Goal: Task Accomplishment & Management: Complete application form

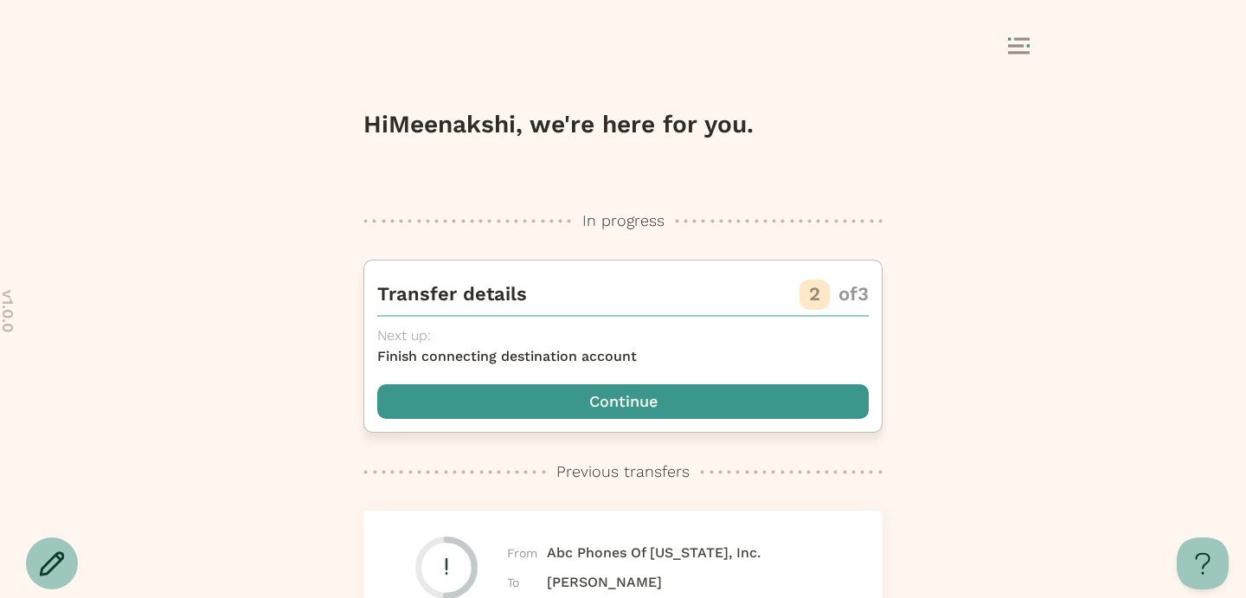
click at [649, 412] on span "button" at bounding box center [622, 401] width 491 height 35
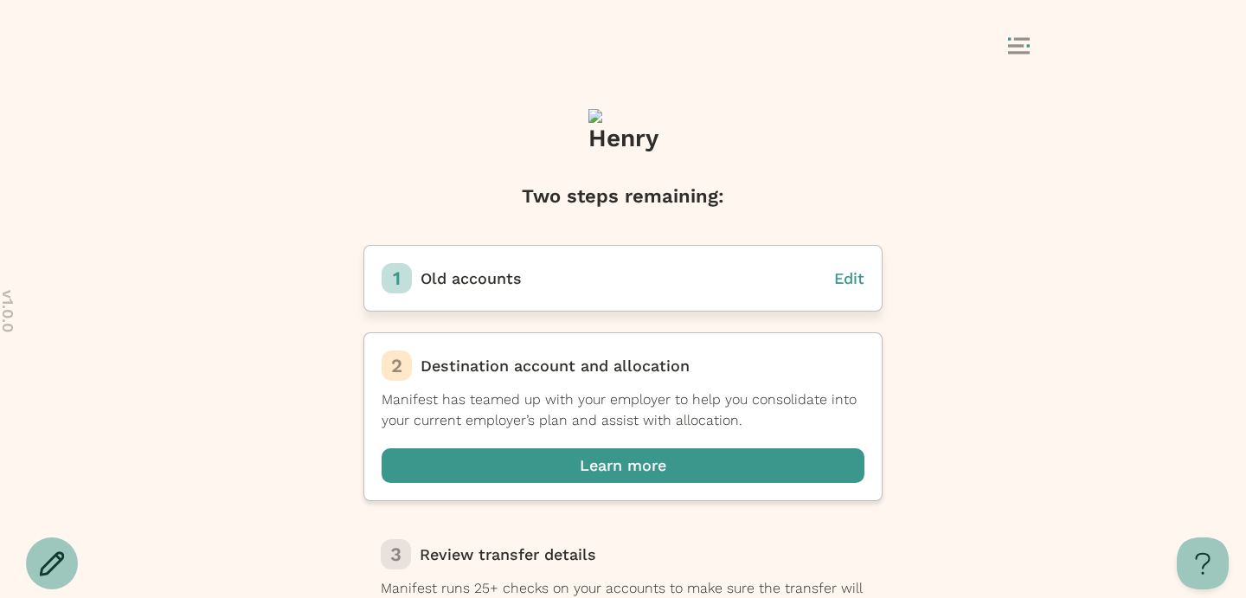
click at [851, 274] on span "Edit" at bounding box center [849, 278] width 30 height 18
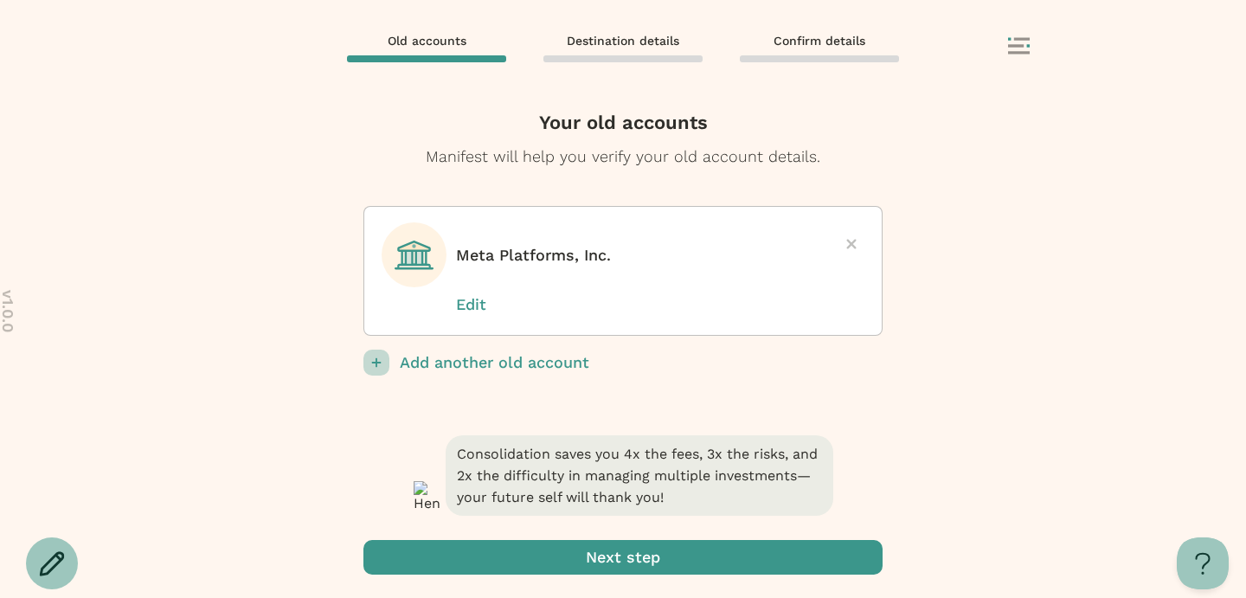
click at [478, 301] on p "Edit" at bounding box center [499, 304] width 87 height 22
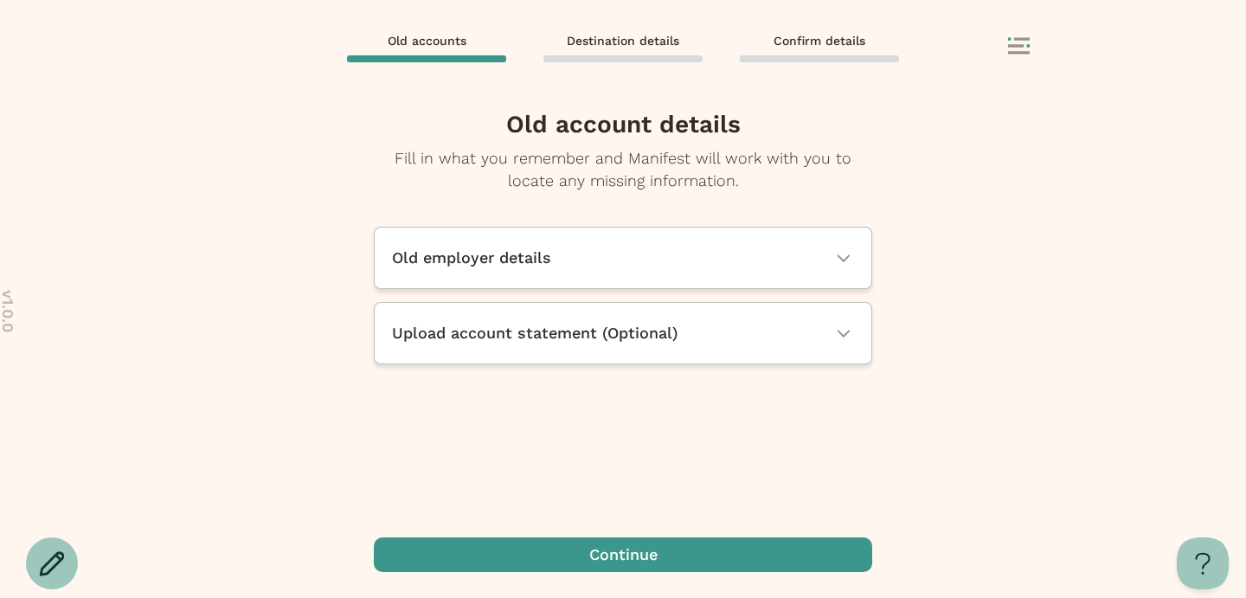
click at [499, 266] on span "Old employer details" at bounding box center [471, 258] width 159 height 22
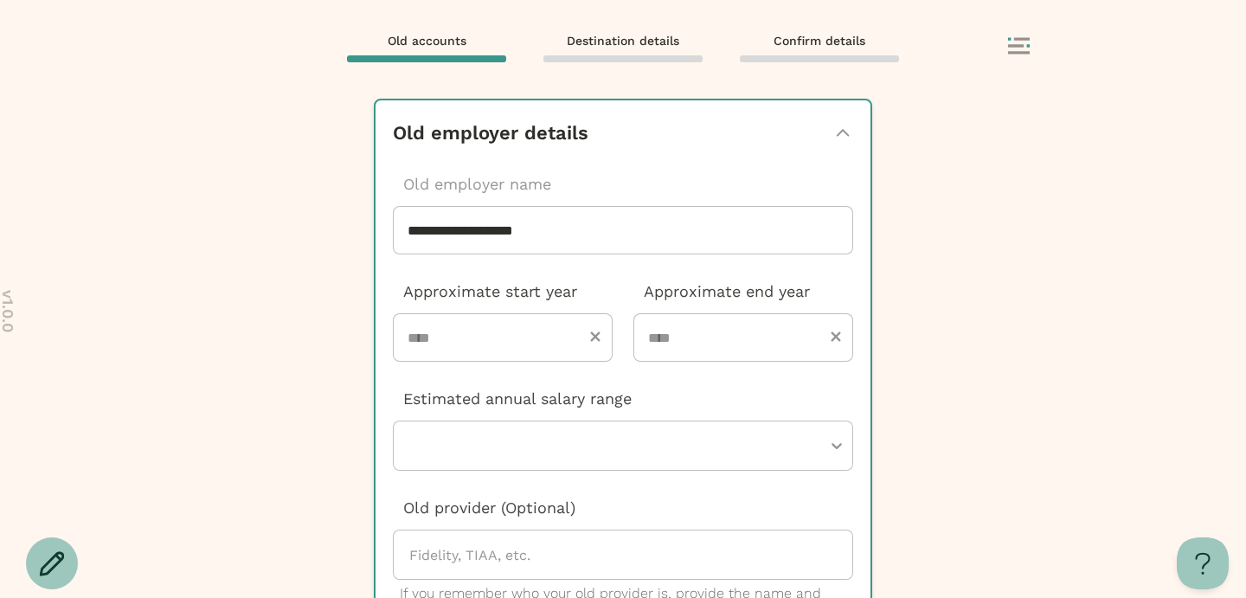
scroll to position [130, 0]
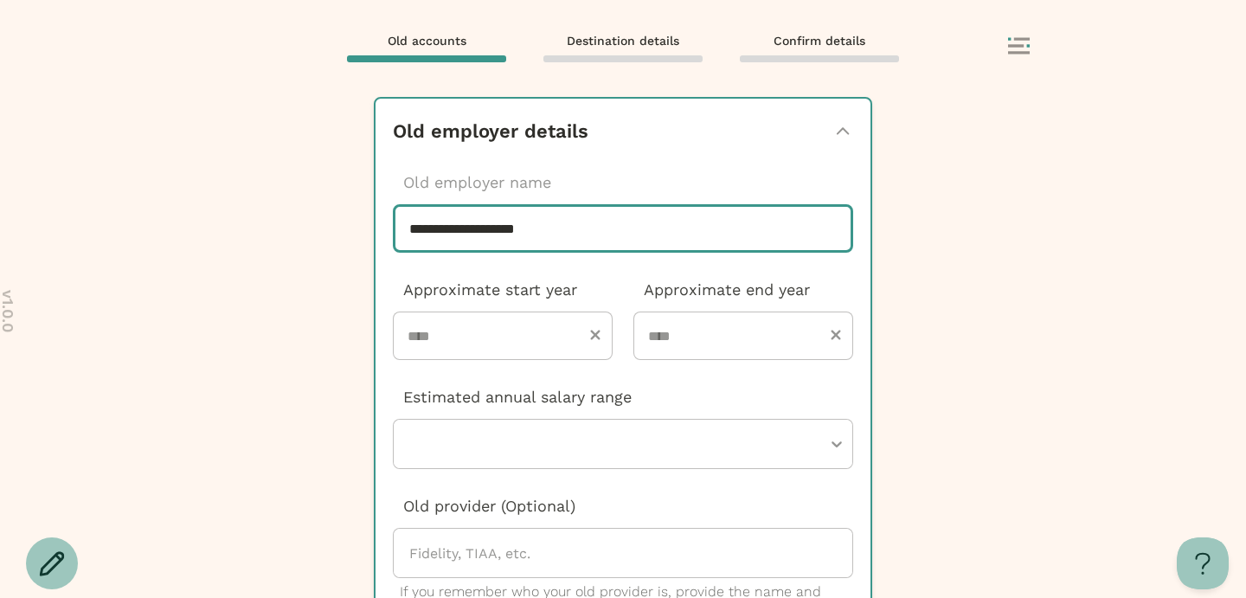
click at [478, 226] on div "**********" at bounding box center [623, 299] width 1246 height 598
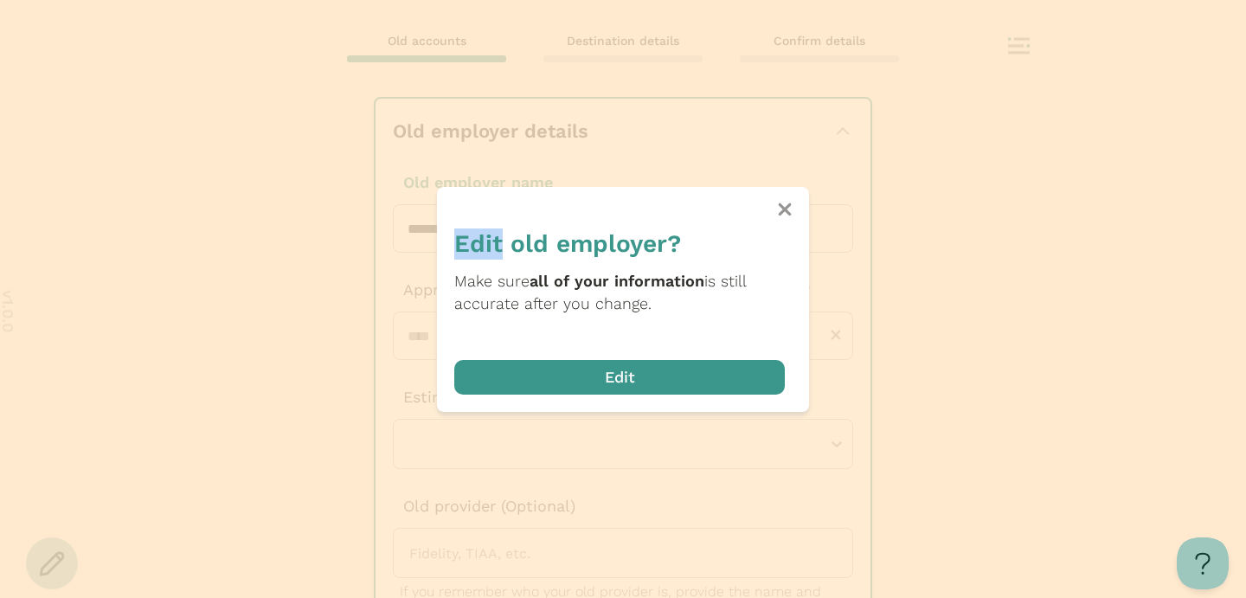
click at [478, 226] on div "Edit old employer? Make sure all of your information is still accurate after yo…" at bounding box center [622, 306] width 337 height 176
click at [623, 372] on span "button" at bounding box center [619, 377] width 330 height 35
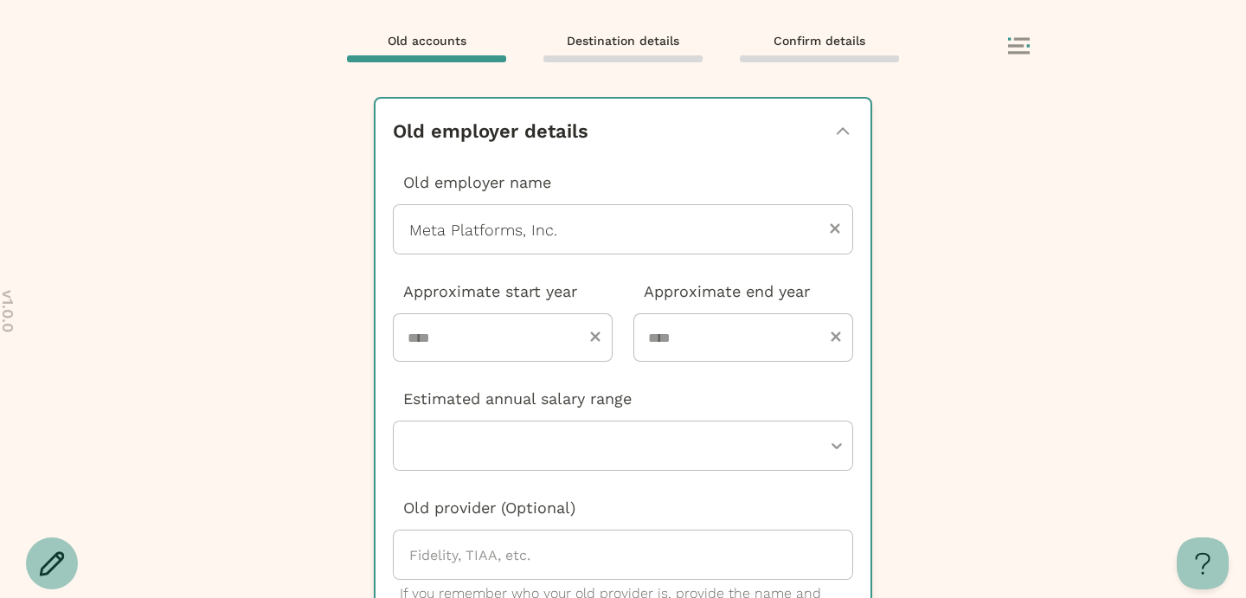
click at [491, 225] on div at bounding box center [622, 229] width 431 height 48
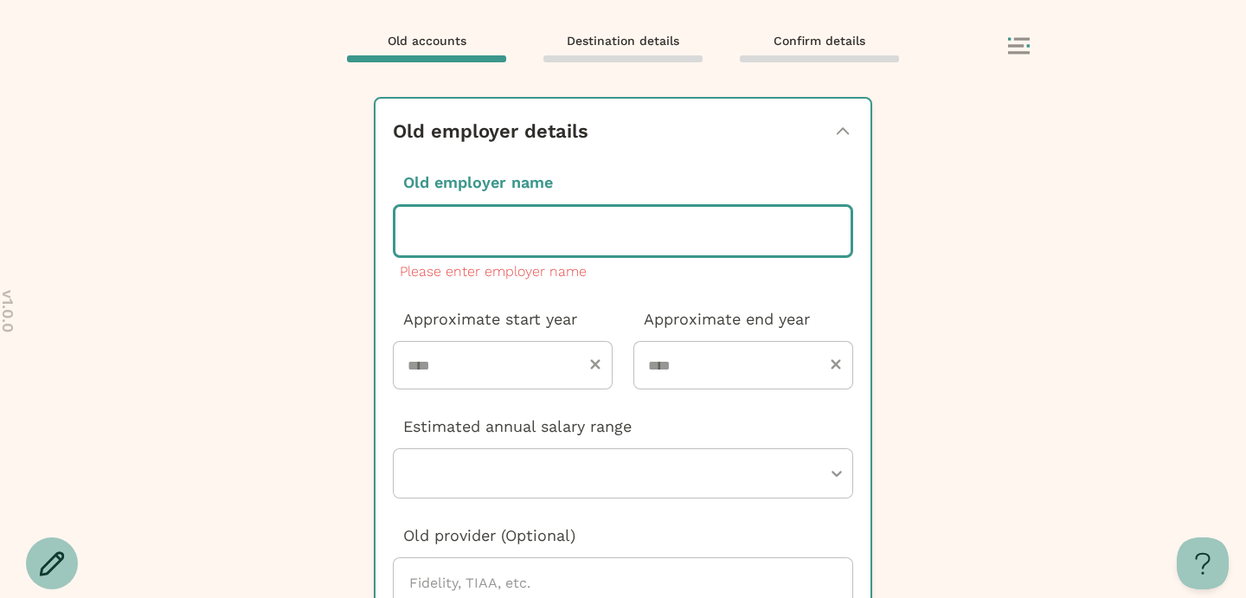
click at [491, 225] on div at bounding box center [622, 231] width 427 height 48
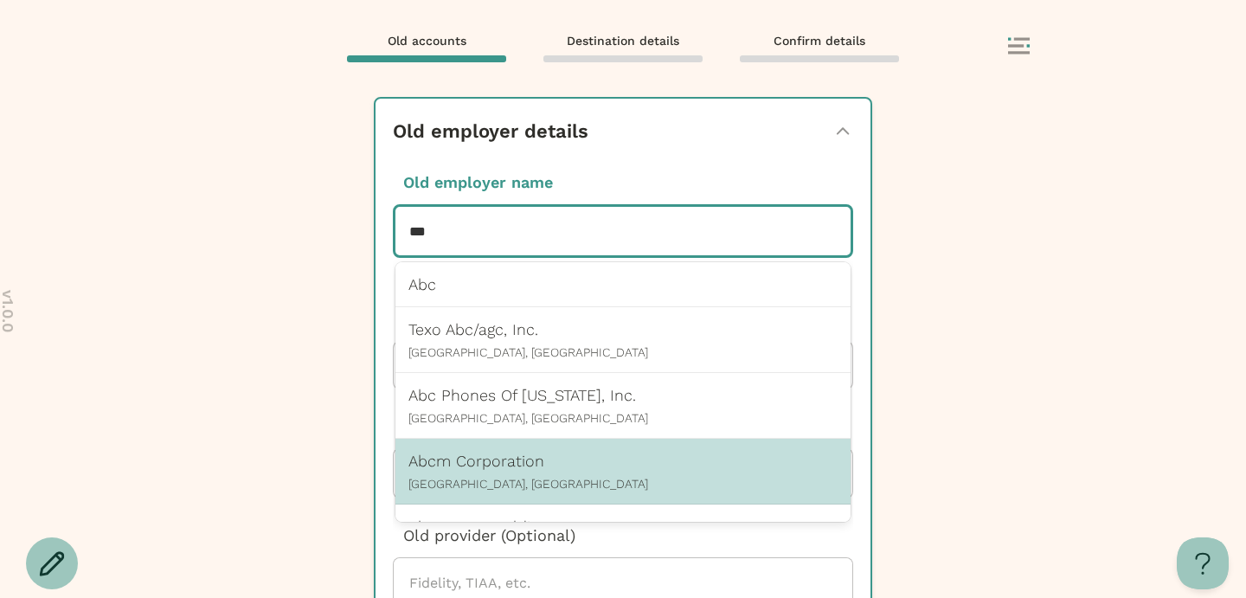
click at [539, 463] on p "Abcm Corporation" at bounding box center [622, 461] width 429 height 18
type input "***"
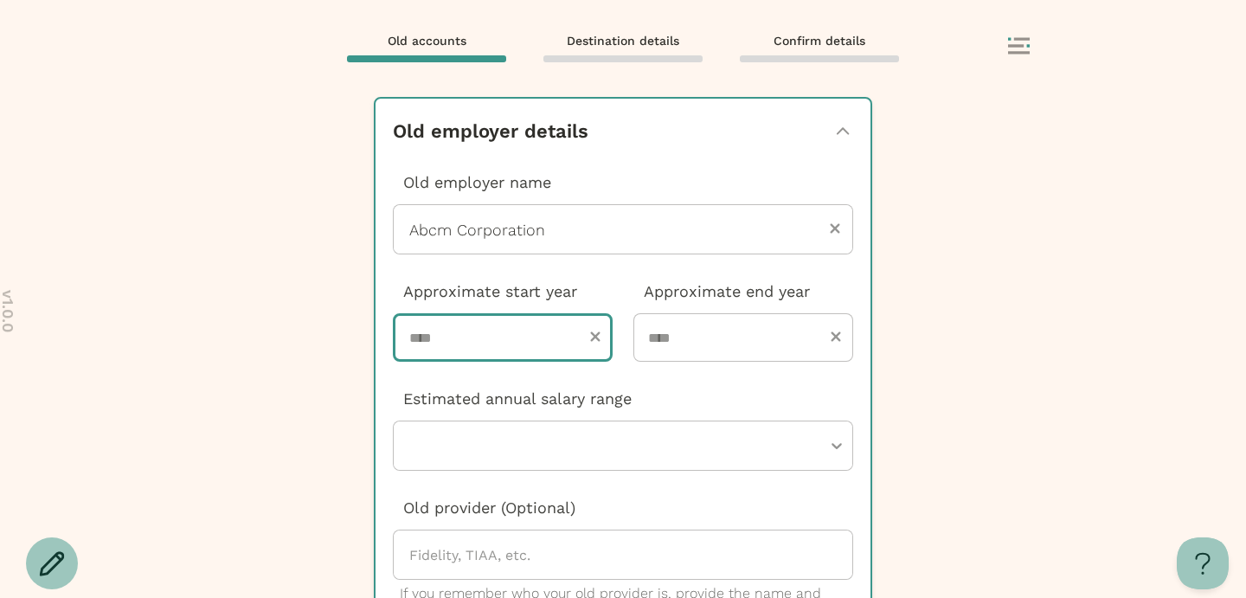
click at [496, 334] on input "number" at bounding box center [503, 337] width 220 height 48
type input "****"
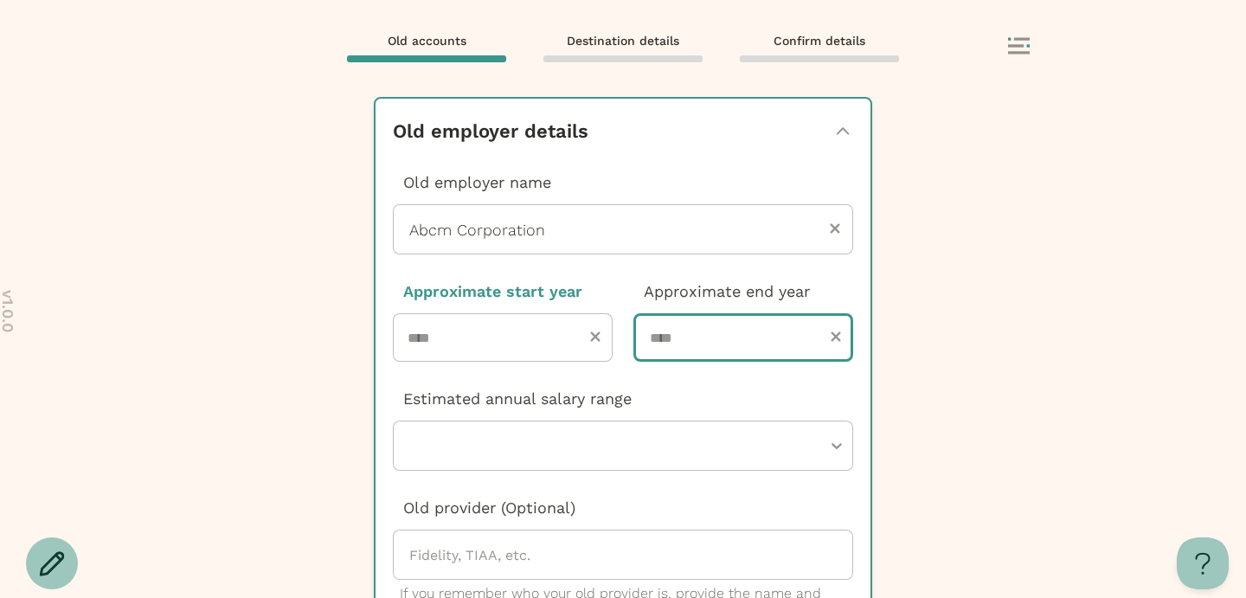
click at [708, 329] on input "number" at bounding box center [743, 337] width 220 height 48
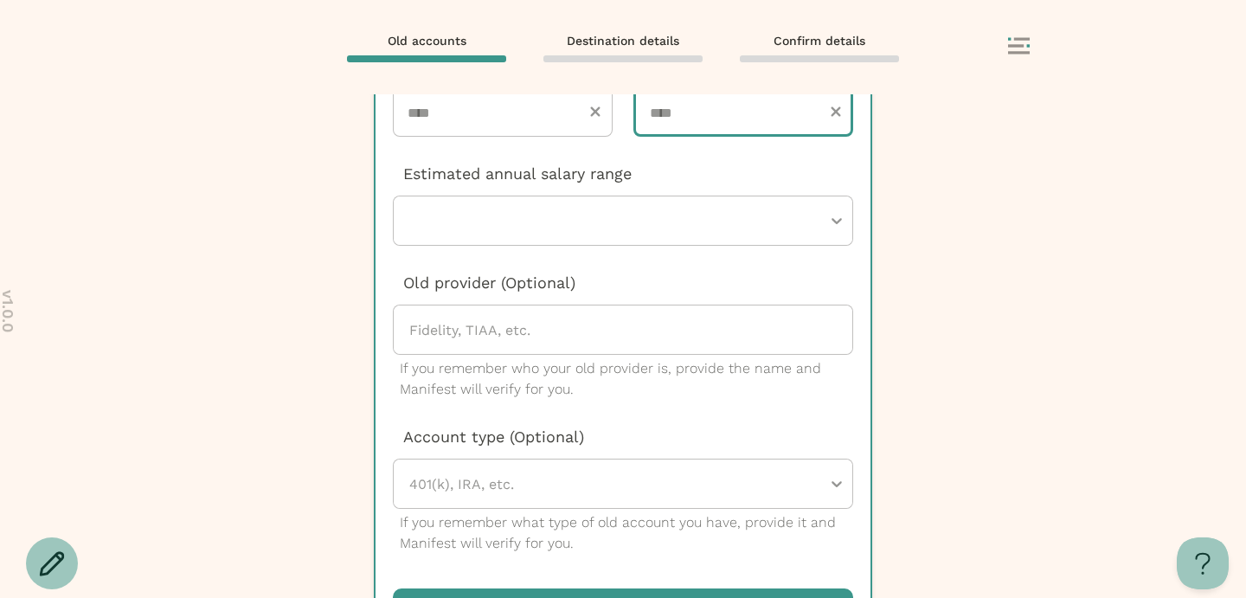
scroll to position [381, 0]
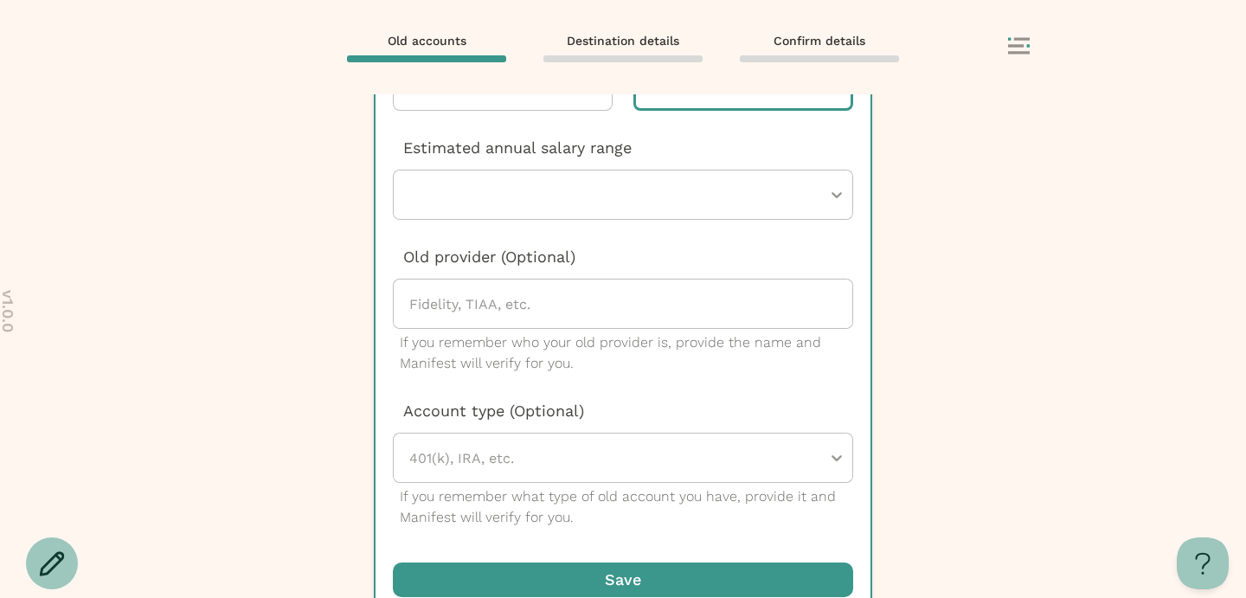
type input "****"
click at [625, 196] on div at bounding box center [614, 194] width 414 height 48
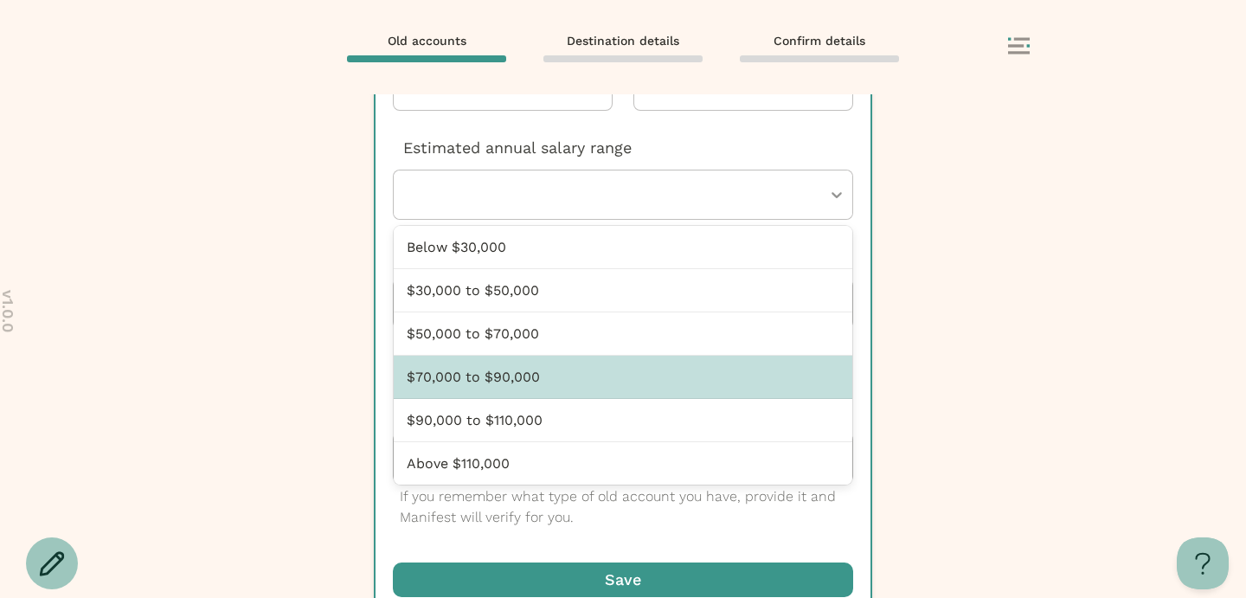
click at [627, 381] on div "$70,000 to $90,000" at bounding box center [623, 377] width 458 height 43
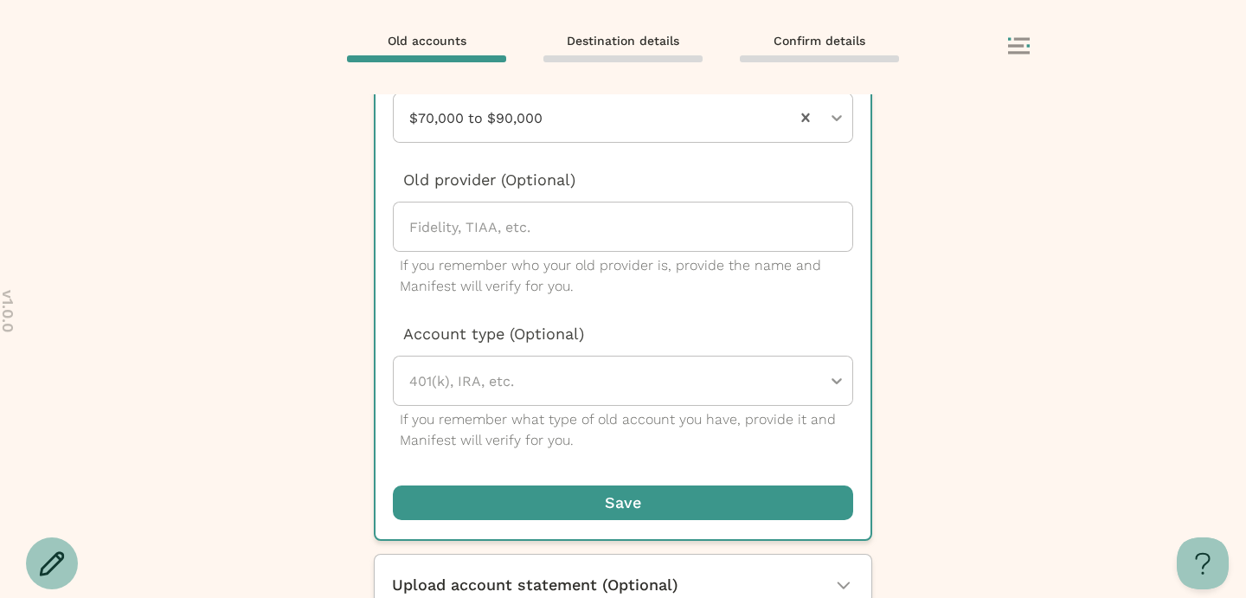
scroll to position [502, 0]
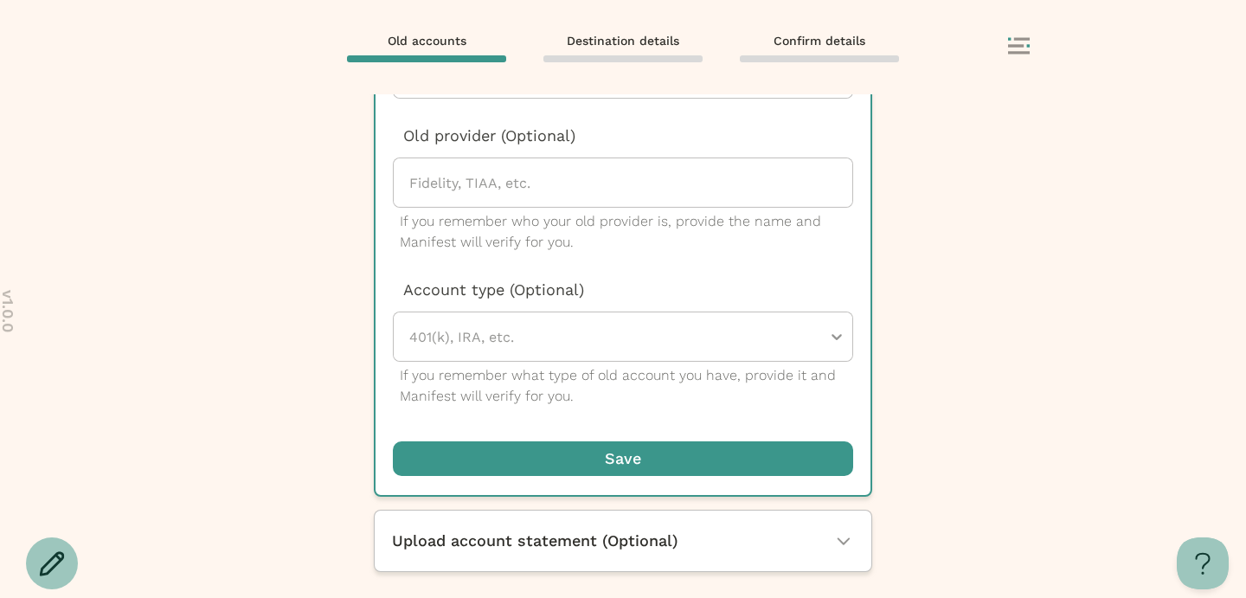
click at [612, 452] on span "button" at bounding box center [623, 458] width 460 height 35
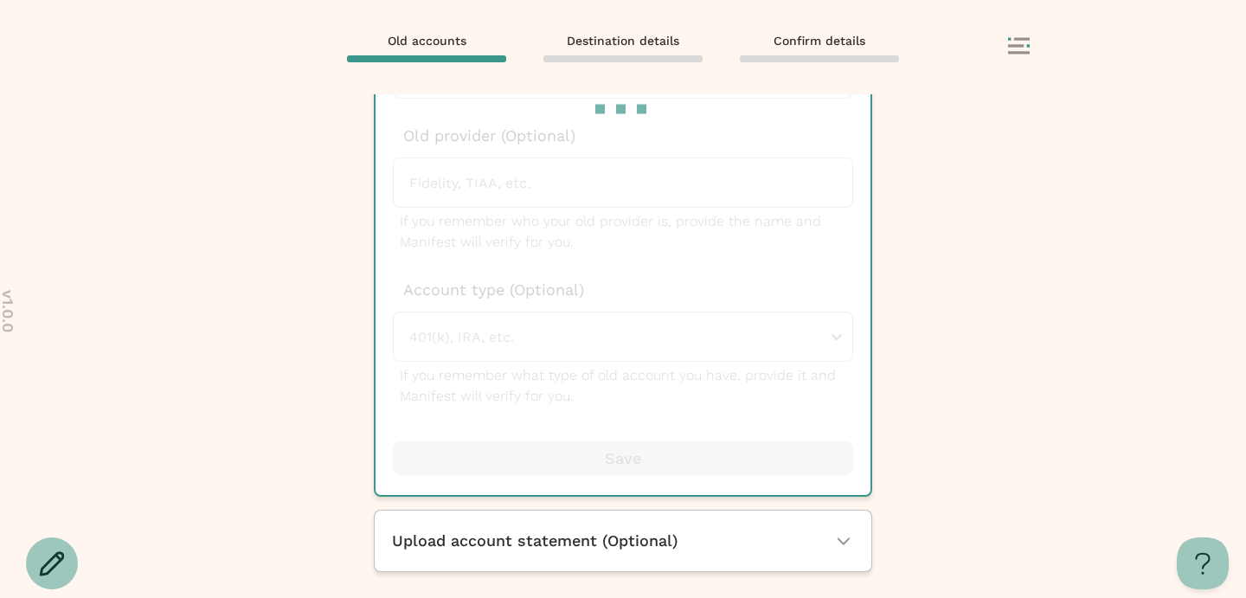
scroll to position [0, 0]
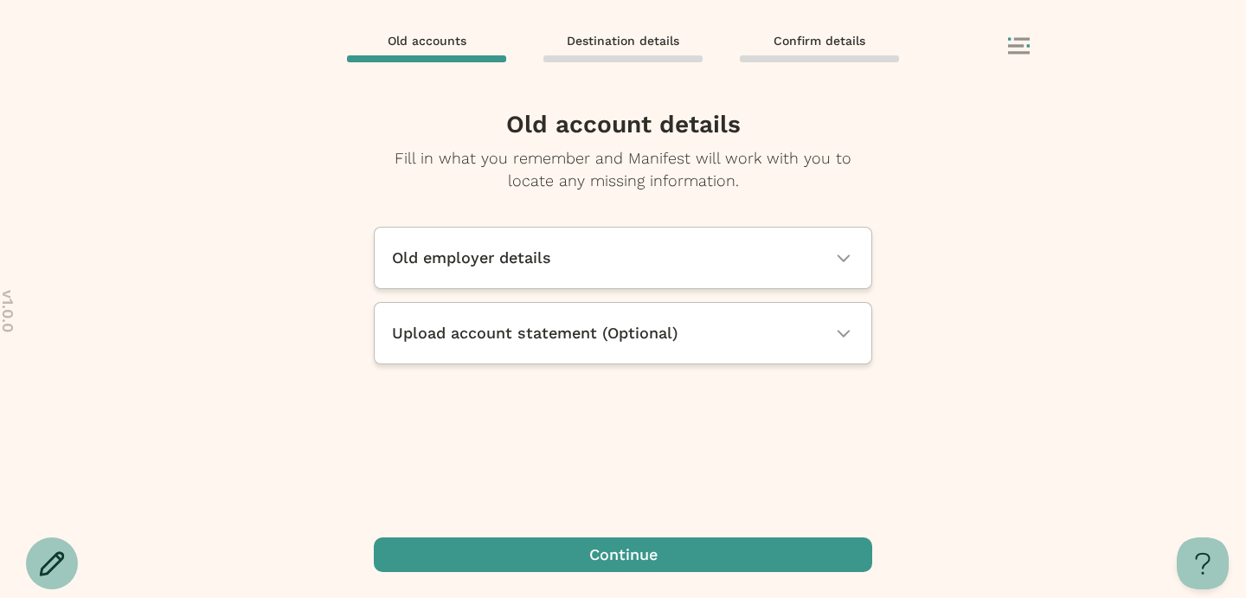
click at [629, 576] on div "Continue" at bounding box center [623, 567] width 498 height 61
click at [629, 567] on span "button" at bounding box center [623, 554] width 498 height 35
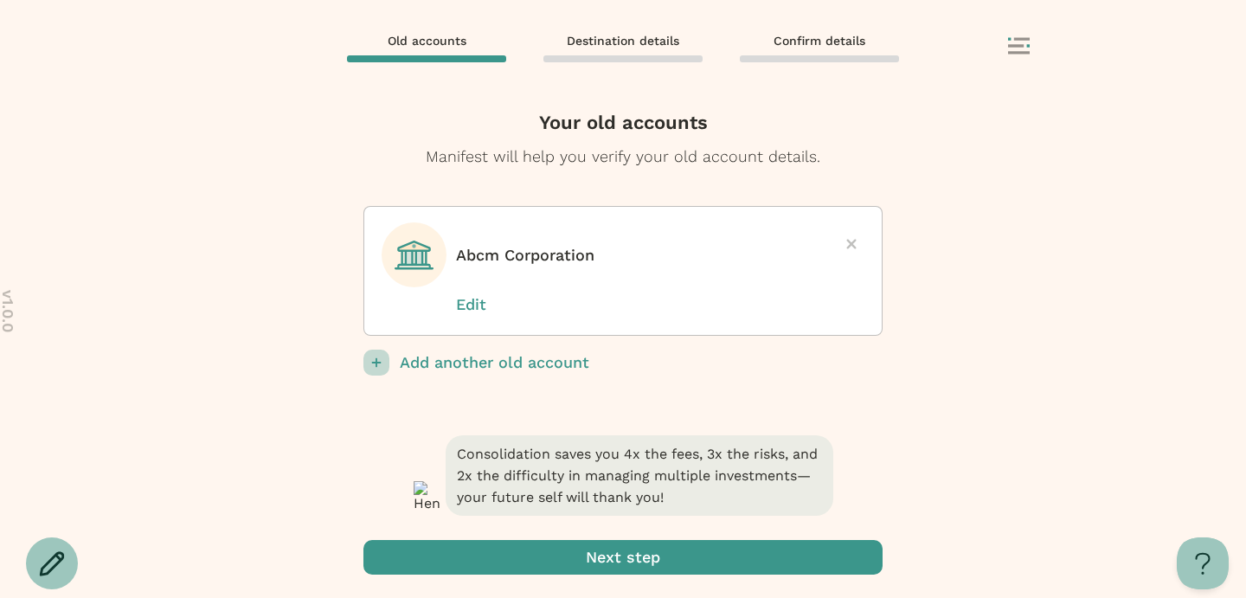
click at [629, 567] on span "submit" at bounding box center [622, 557] width 519 height 35
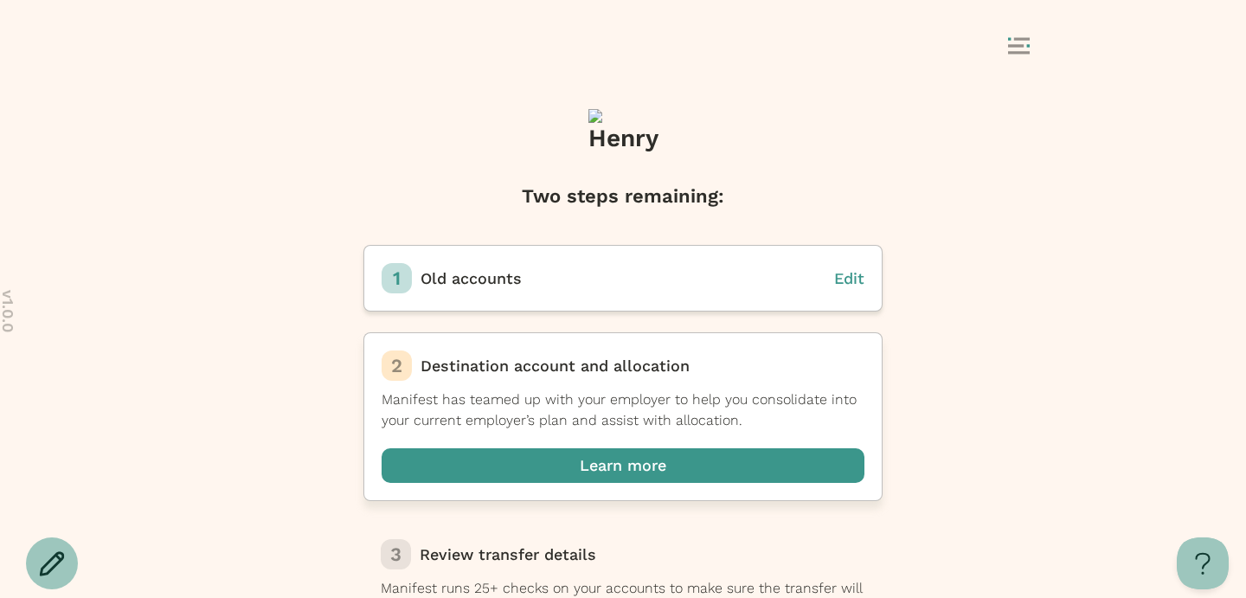
click at [637, 458] on span "button" at bounding box center [622, 465] width 483 height 35
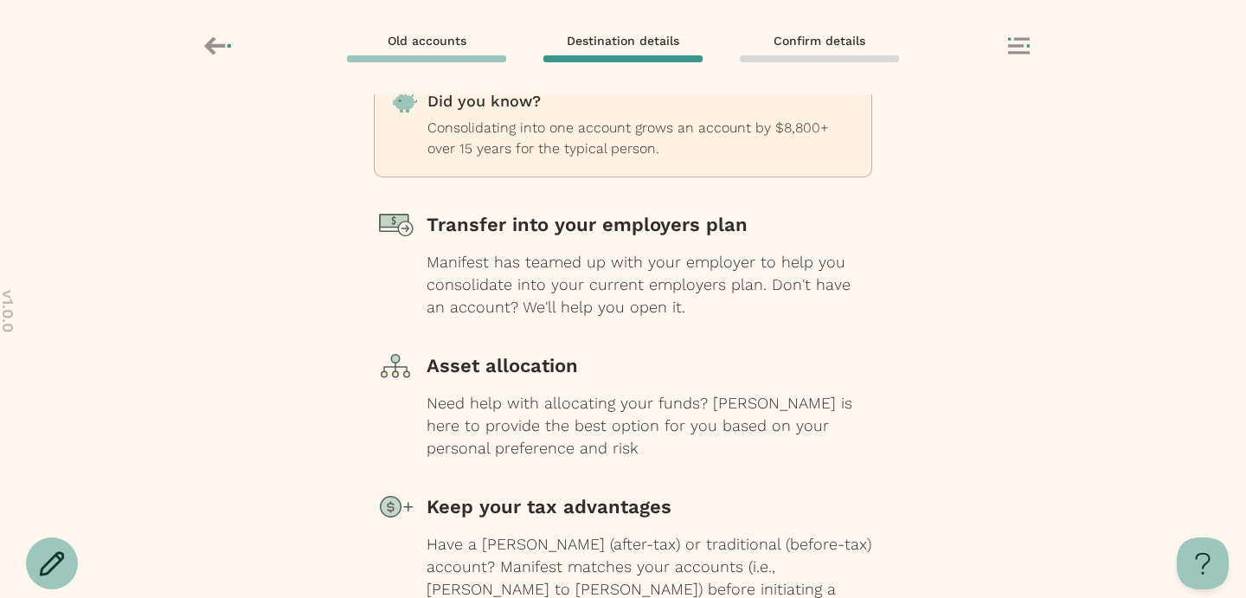
scroll to position [246, 0]
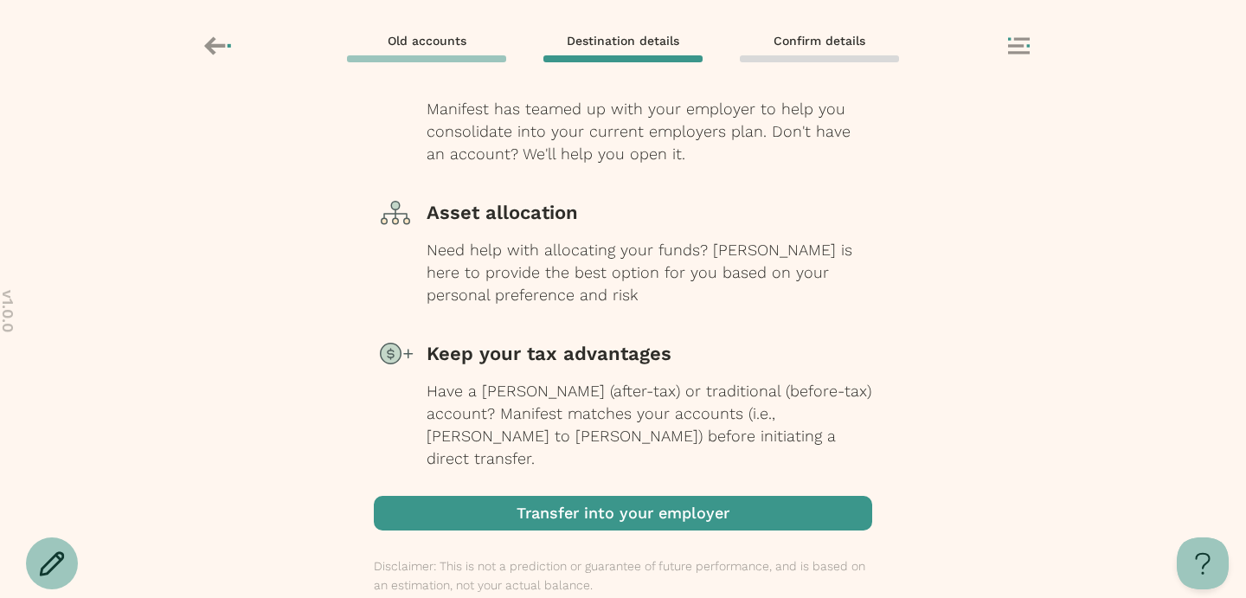
click at [615, 498] on span "button" at bounding box center [623, 513] width 498 height 35
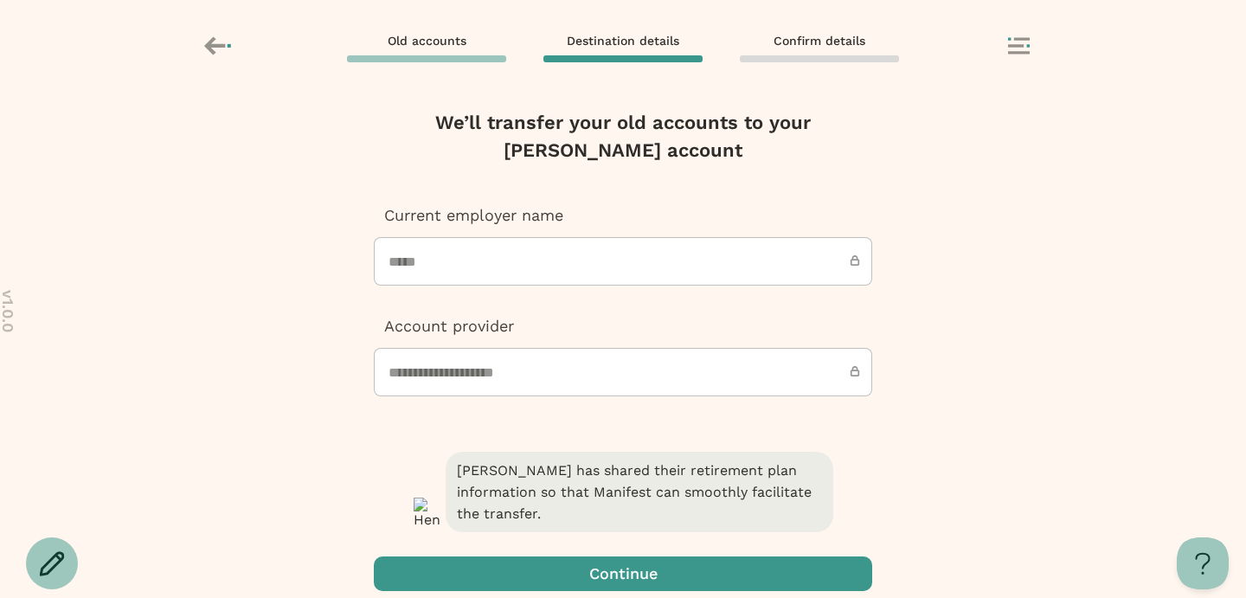
click at [612, 556] on span "button" at bounding box center [623, 573] width 498 height 35
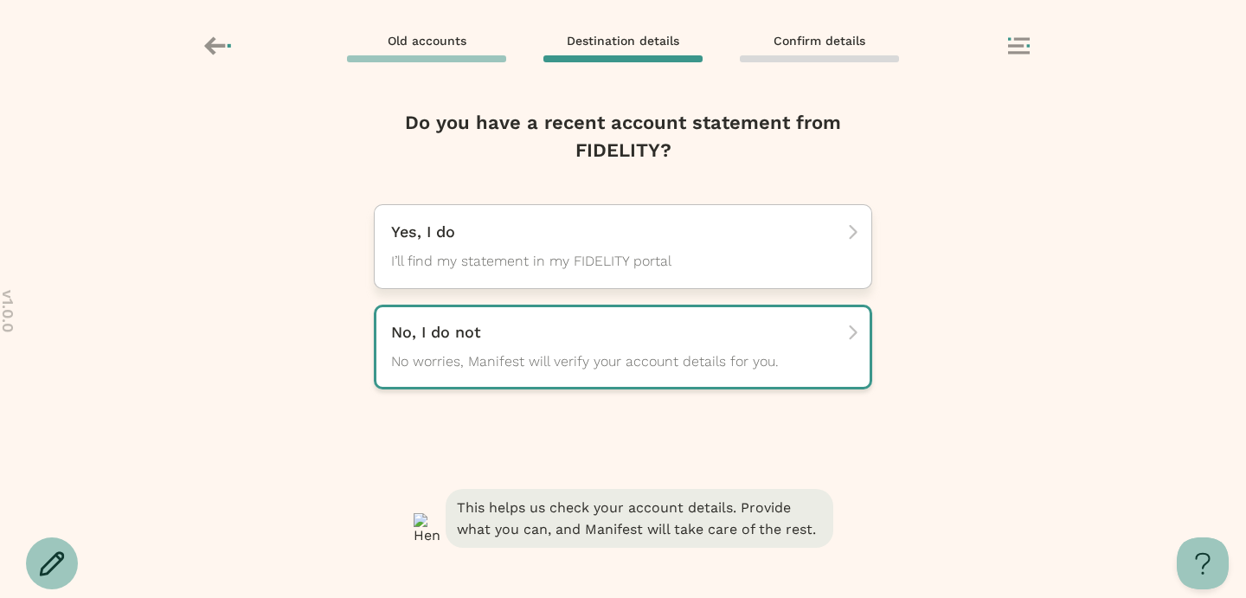
click at [624, 253] on span "I’ll find my statement in my FIDELITY portal" at bounding box center [607, 261] width 433 height 21
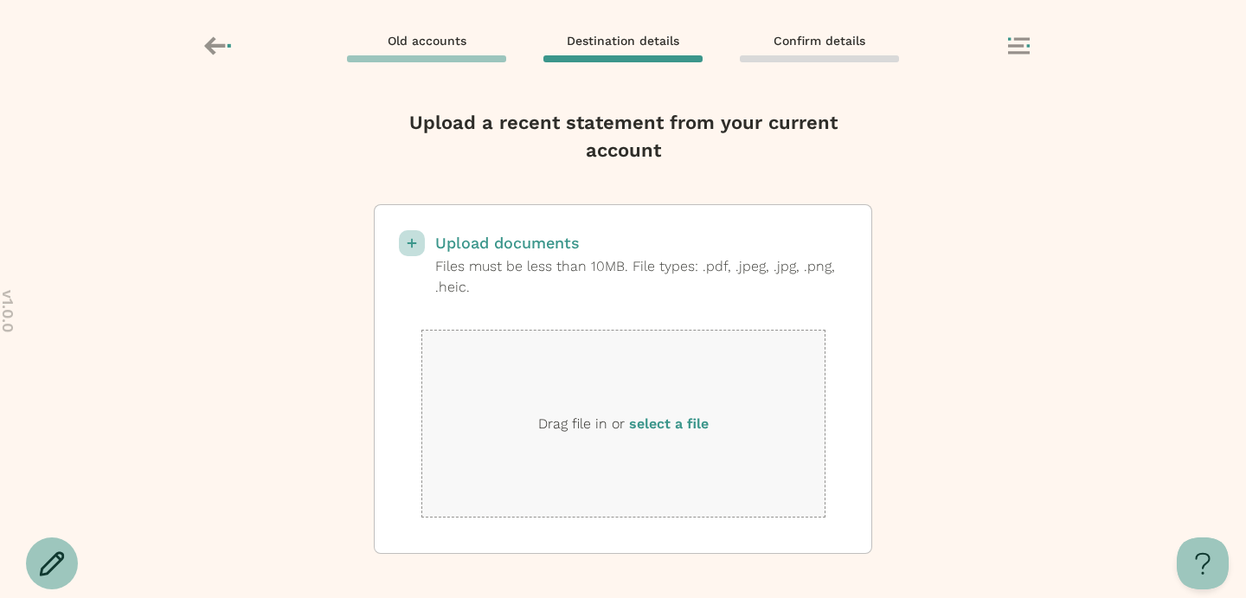
click at [204, 38] on icon at bounding box center [219, 45] width 30 height 29
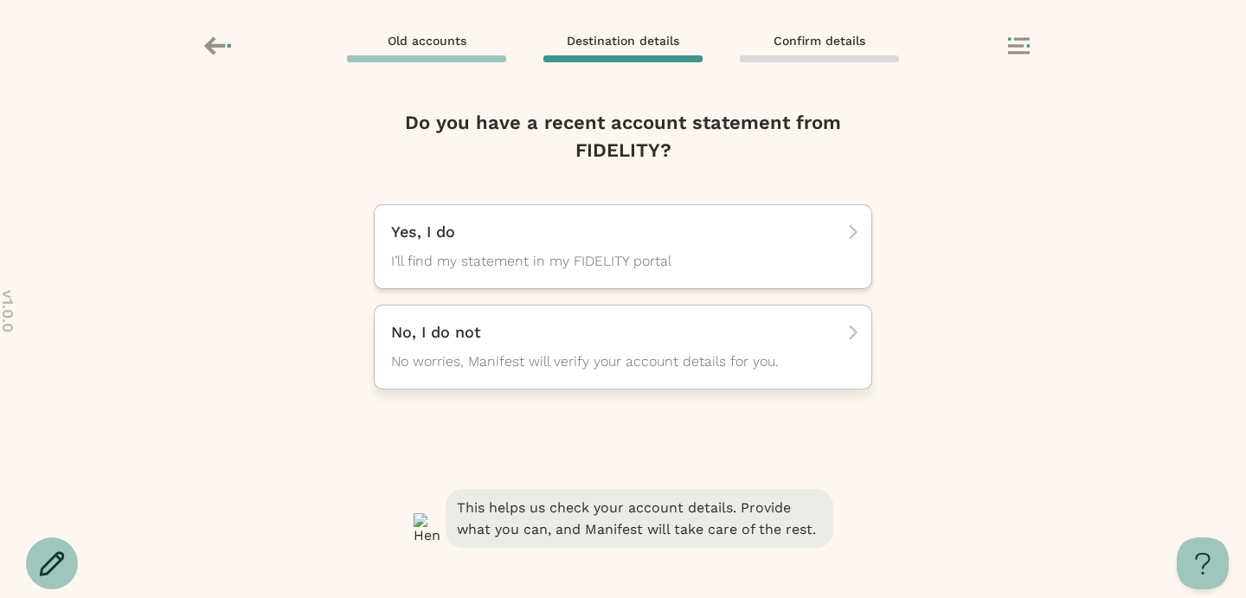
click at [525, 343] on div "No, I do not No worries, Manifest will verify your account details for you." at bounding box center [617, 347] width 452 height 50
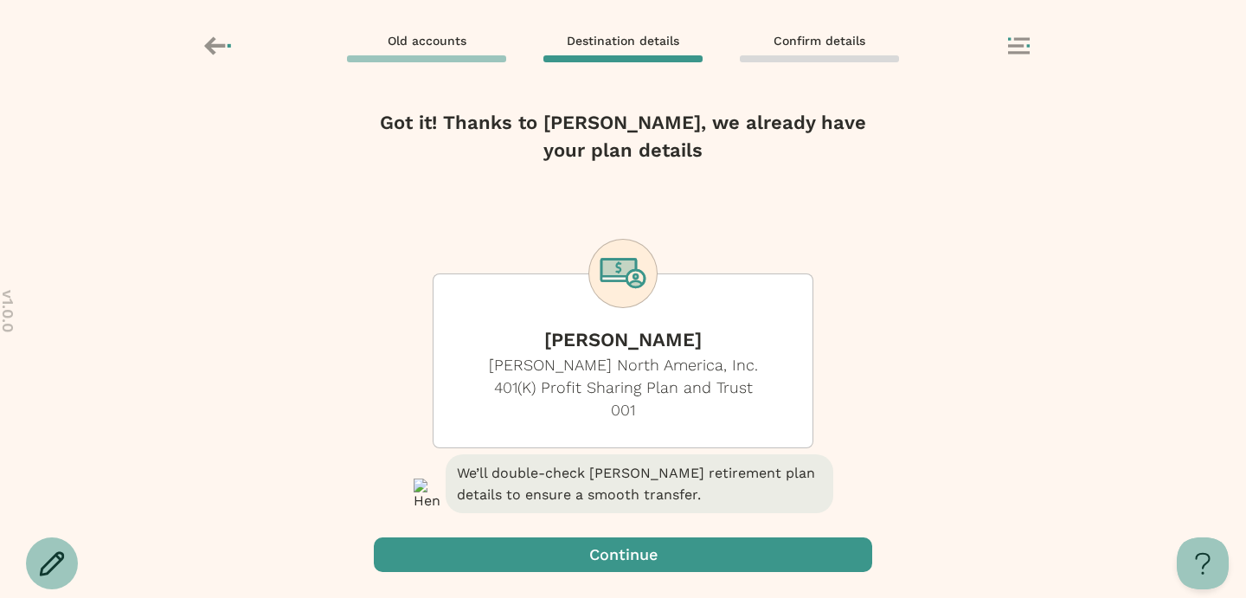
click at [657, 554] on span "button" at bounding box center [623, 554] width 498 height 35
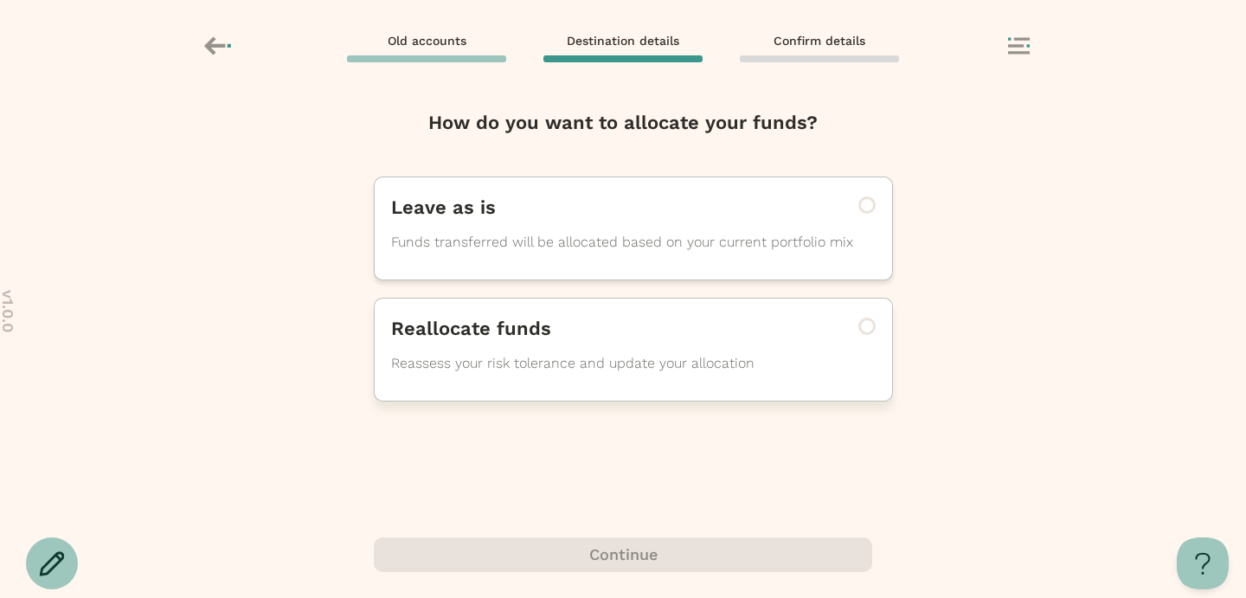
click at [622, 357] on p "Reassess your risk tolerance and update your allocation" at bounding box center [609, 363] width 437 height 21
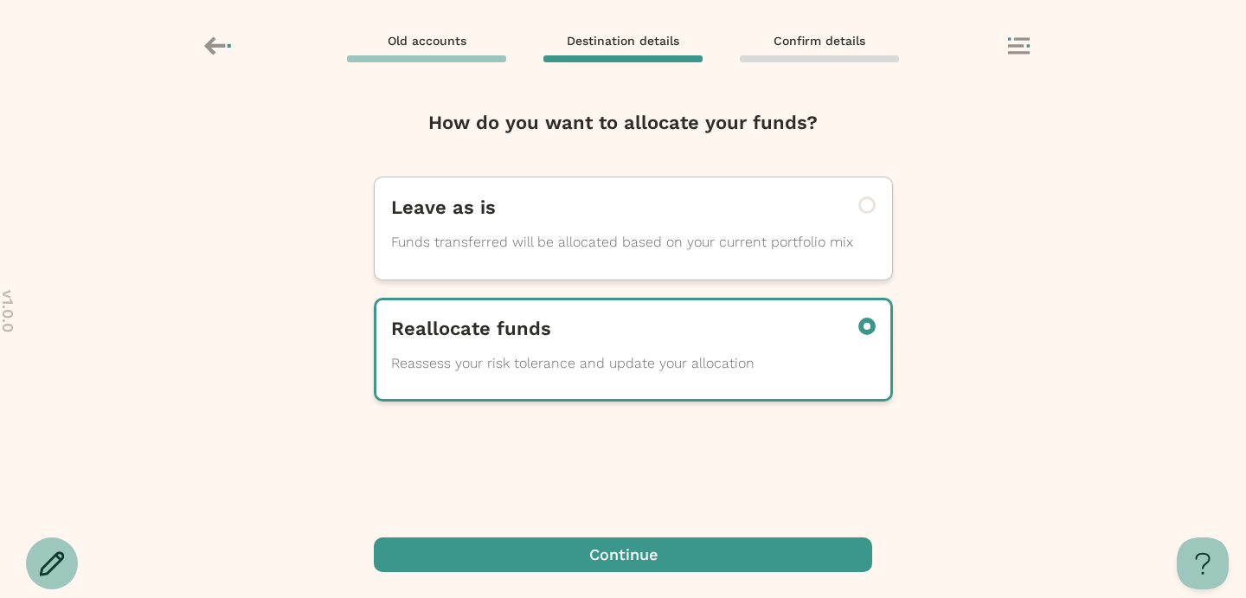
click at [647, 561] on span "button" at bounding box center [623, 554] width 498 height 35
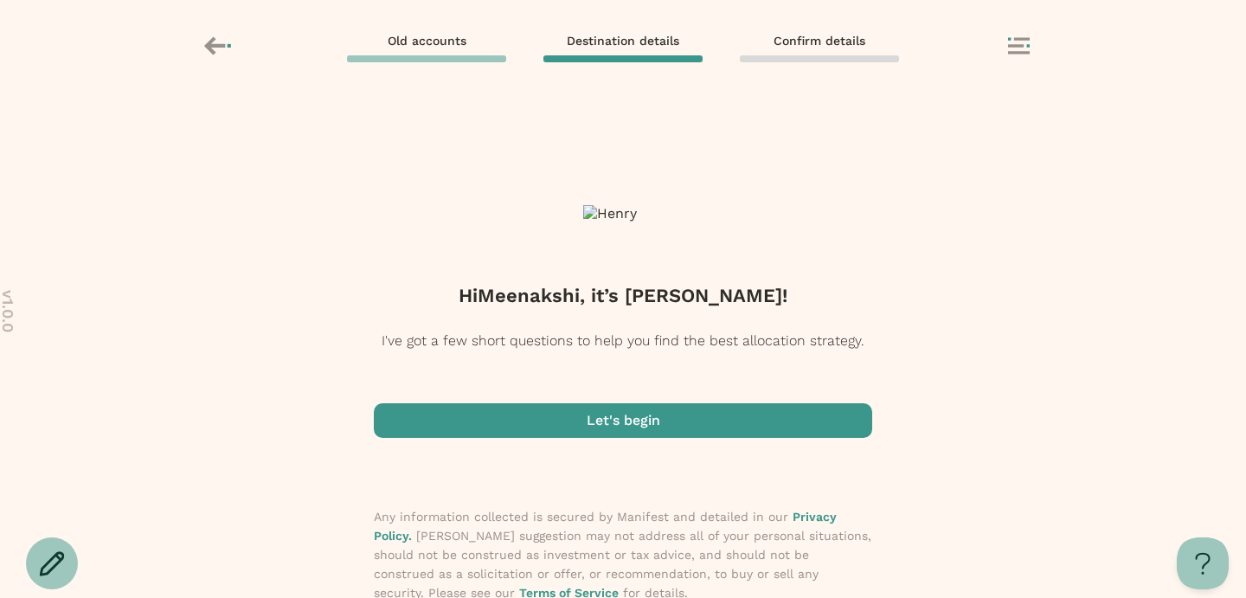
click at [654, 415] on span "button" at bounding box center [623, 420] width 498 height 35
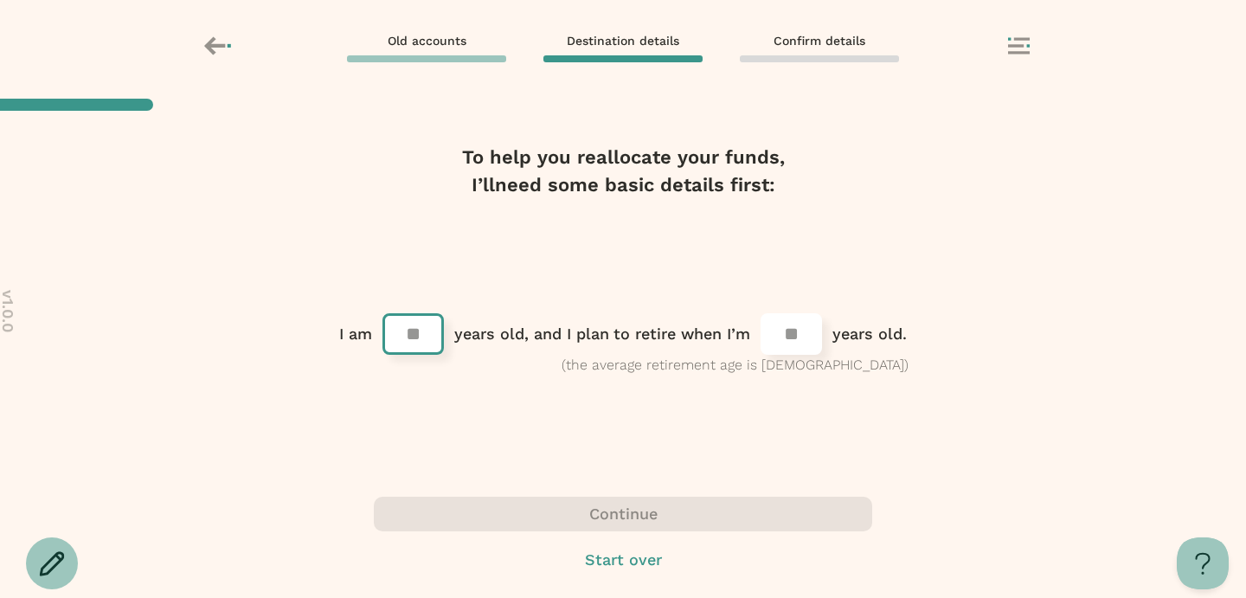
click at [411, 331] on input "number" at bounding box center [413, 333] width 56 height 33
type input "**"
click at [788, 337] on input "number" at bounding box center [791, 333] width 56 height 33
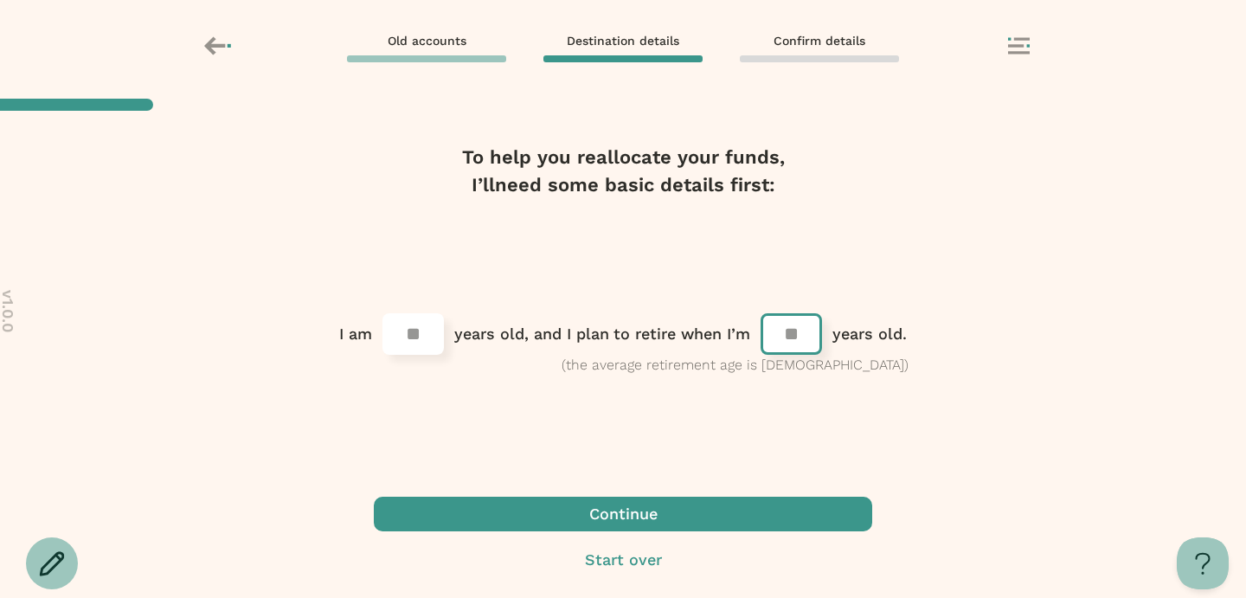
type input "**"
click at [711, 510] on span "button" at bounding box center [623, 514] width 498 height 35
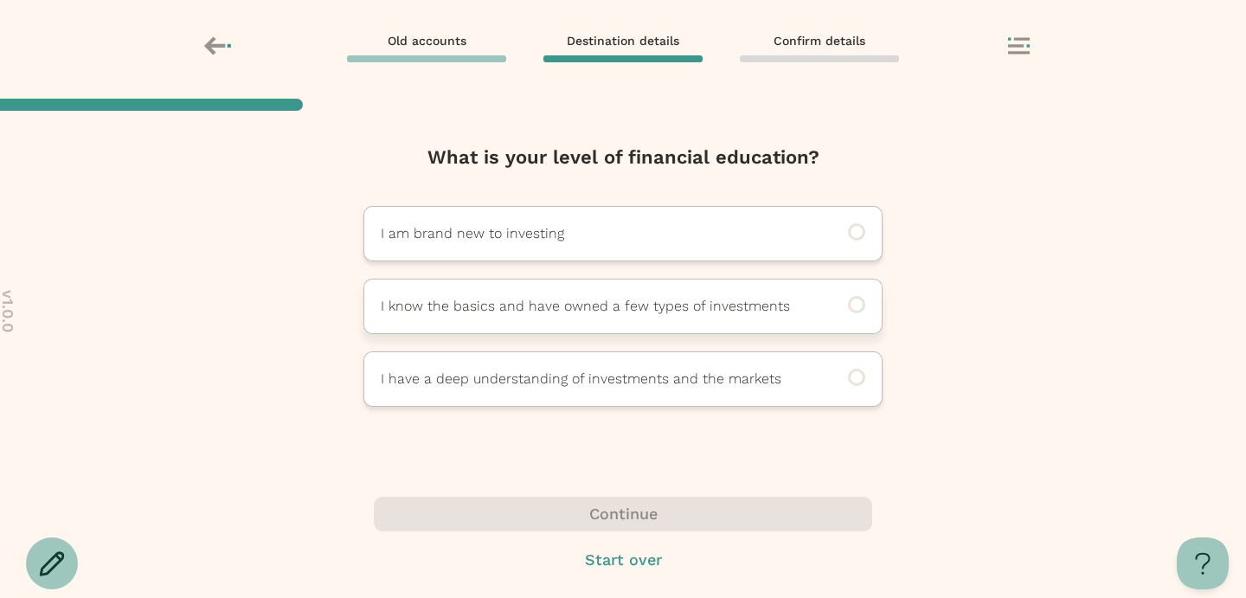
click at [583, 315] on p "I know the basics and have owned a few types of investments" at bounding box center [599, 306] width 437 height 21
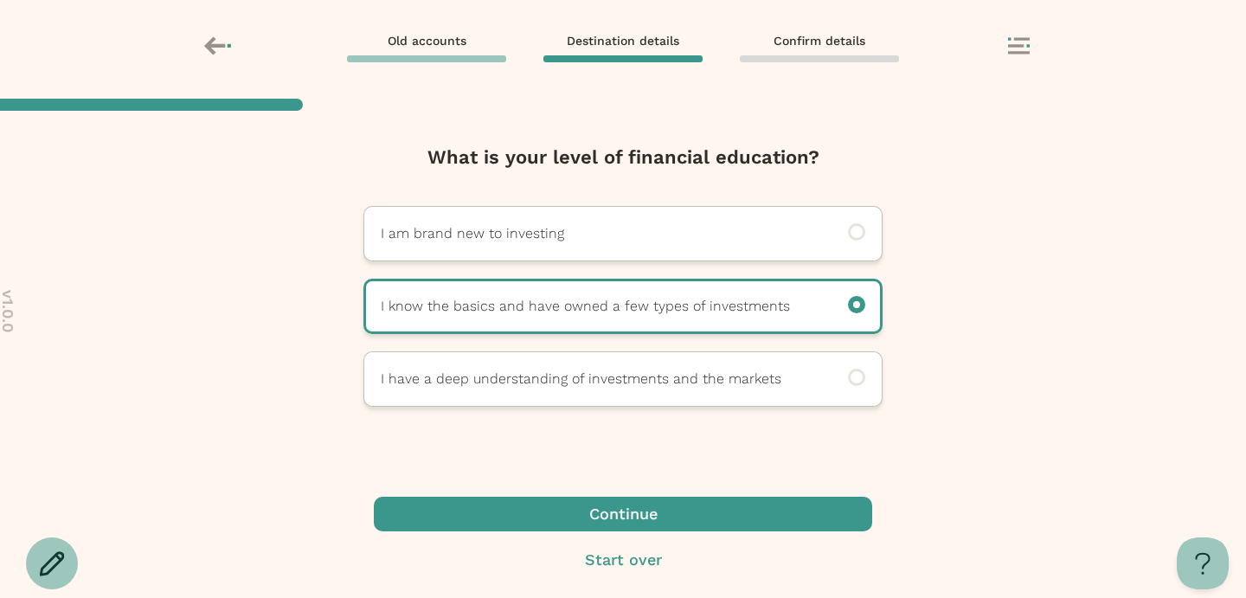
click at [634, 516] on span "button" at bounding box center [623, 514] width 498 height 35
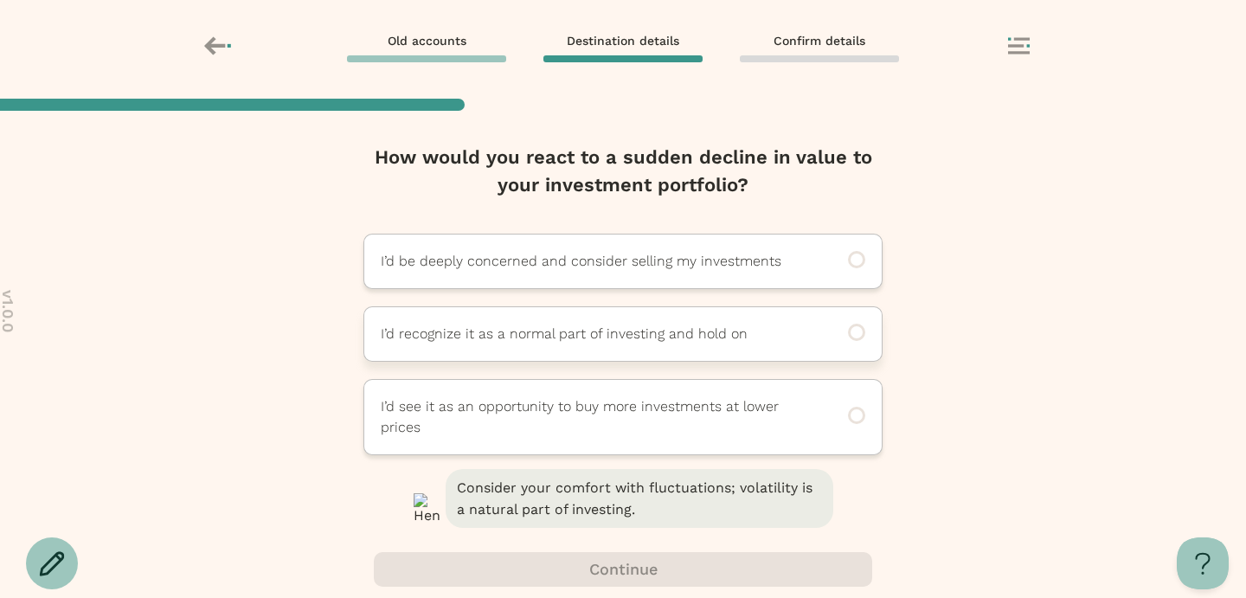
click at [628, 335] on p "I’d recognize it as a normal part of investing and hold on" at bounding box center [599, 334] width 437 height 21
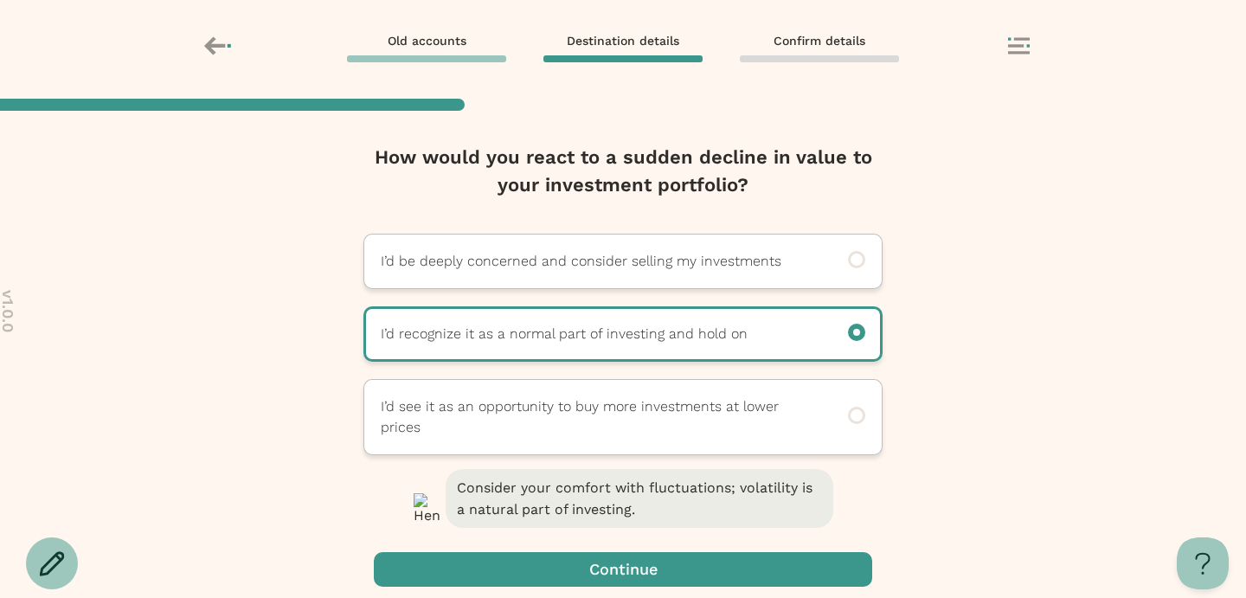
click at [651, 575] on span "button" at bounding box center [623, 569] width 498 height 35
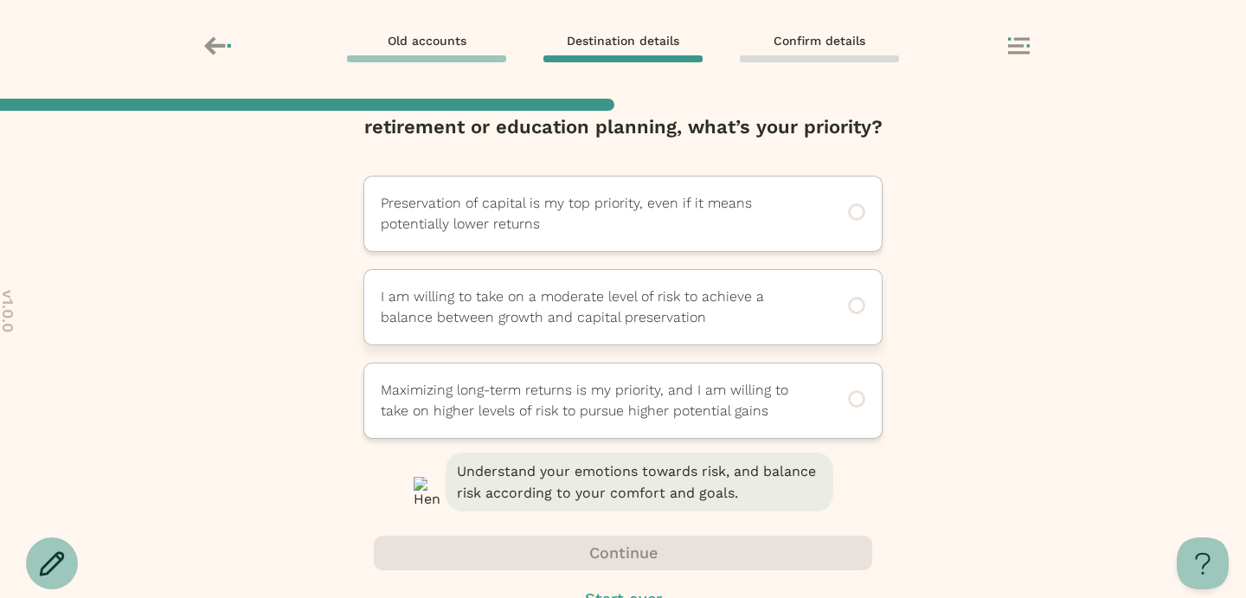
scroll to position [64, 0]
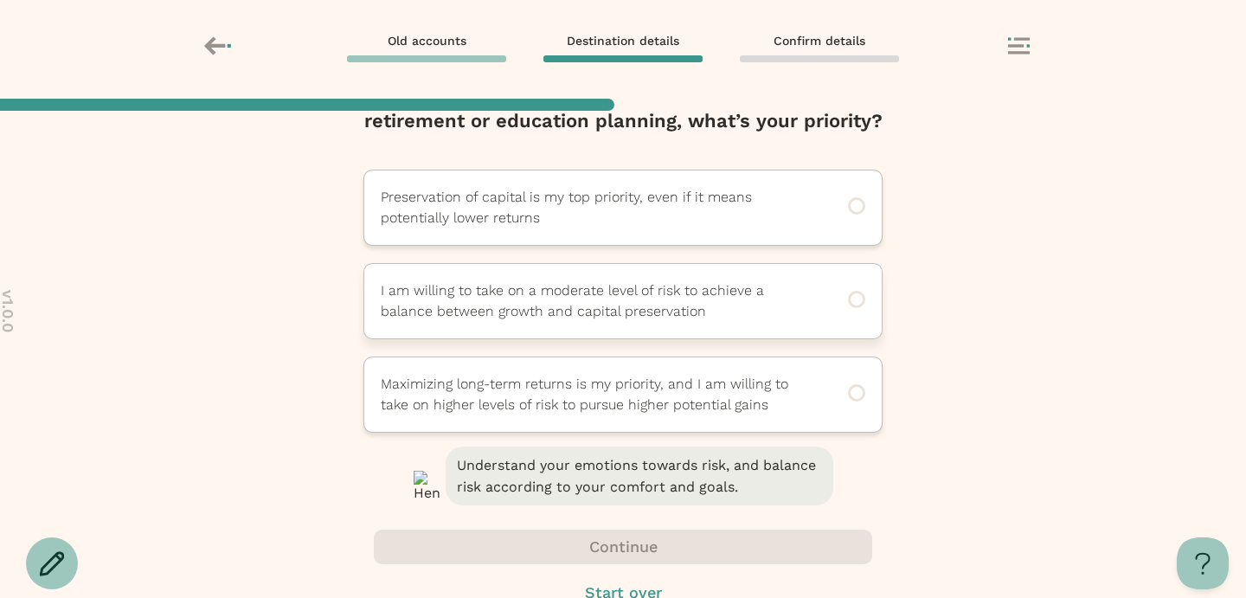
click at [650, 321] on p "I am willing to take on a moderate level of risk to achieve a balance between g…" at bounding box center [599, 301] width 437 height 42
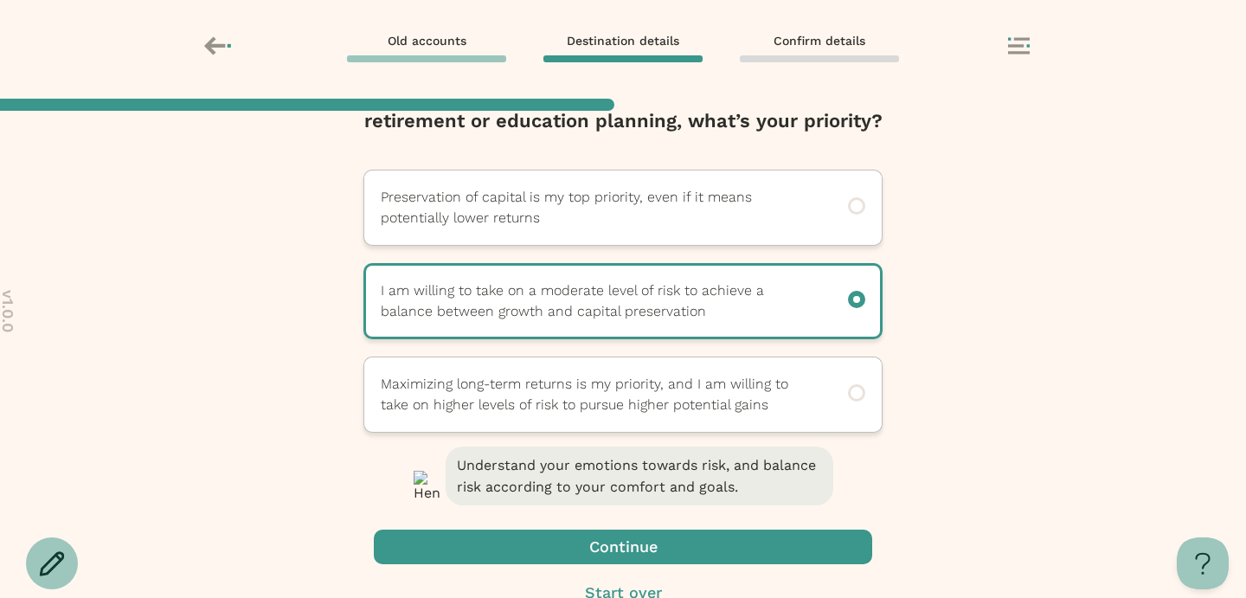
click at [630, 546] on span "button" at bounding box center [623, 546] width 498 height 35
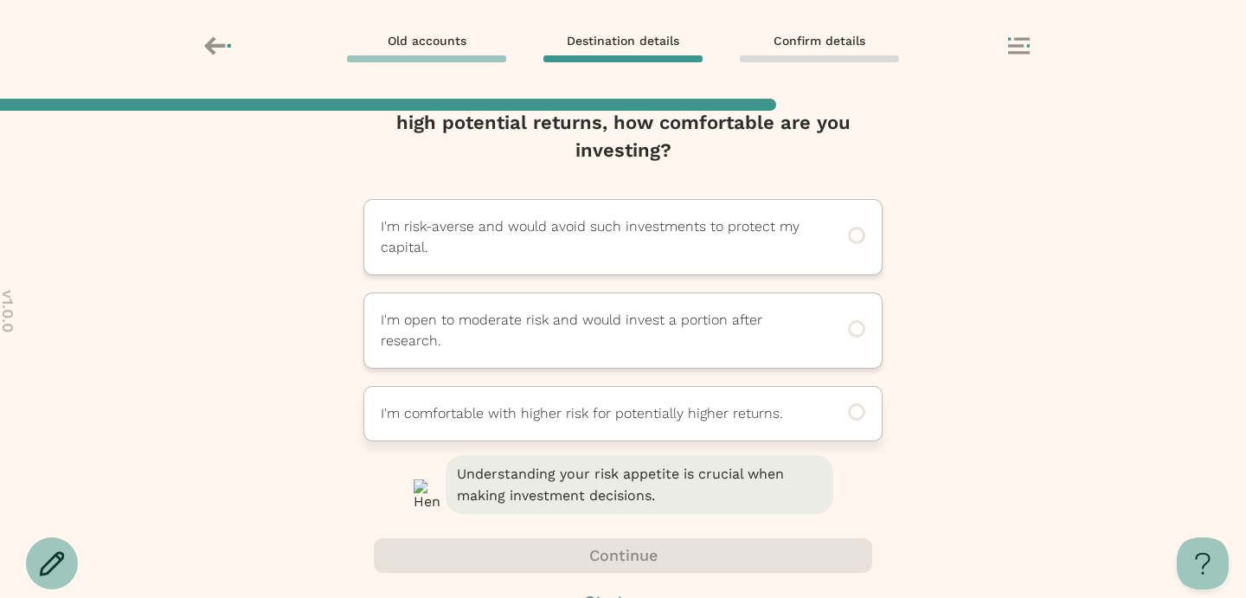
click at [662, 417] on p "I'm comfortable with higher risk for potentially higher returns." at bounding box center [599, 413] width 437 height 21
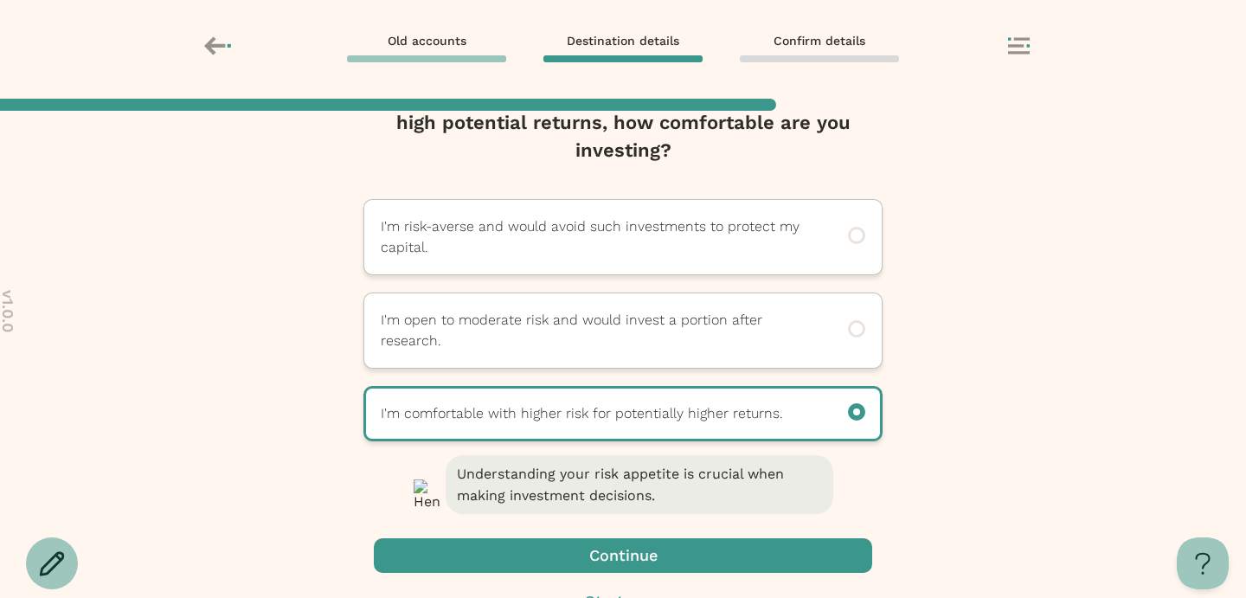
click at [648, 551] on span "button" at bounding box center [623, 555] width 498 height 35
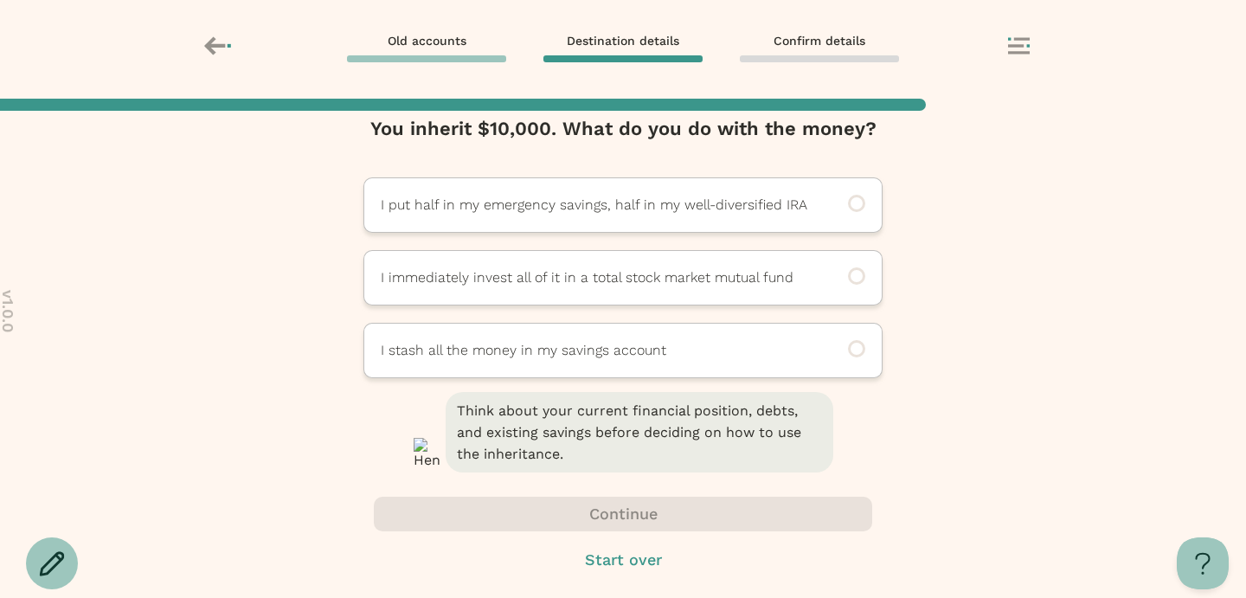
scroll to position [28, 0]
click at [615, 285] on p "I immediately invest all of it in a total stock market mutual fund" at bounding box center [599, 278] width 437 height 21
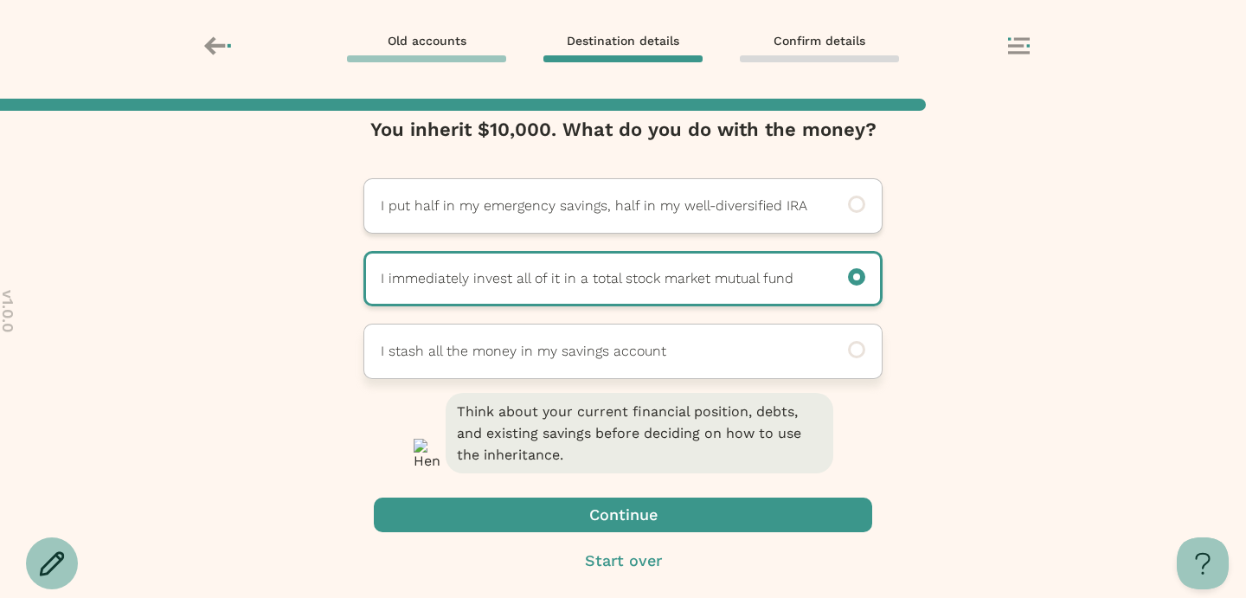
click at [639, 344] on p "I stash all the money in my savings account" at bounding box center [599, 351] width 437 height 21
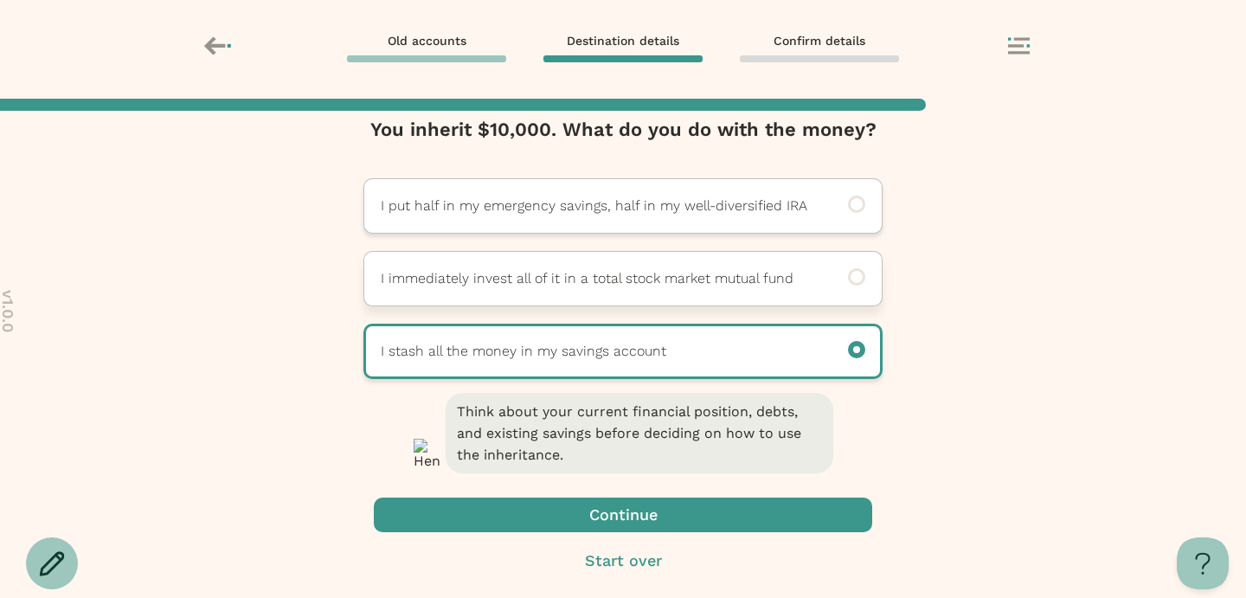
click at [666, 284] on p "I immediately invest all of it in a total stock market mutual fund" at bounding box center [599, 278] width 437 height 21
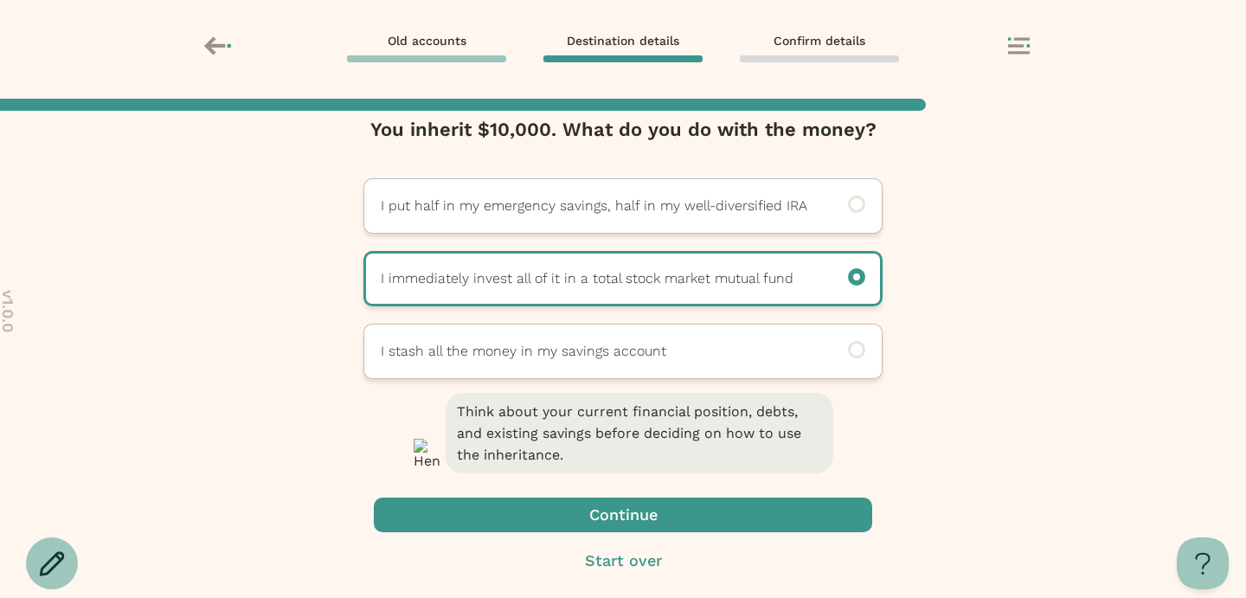
click at [628, 510] on span "button" at bounding box center [623, 514] width 498 height 35
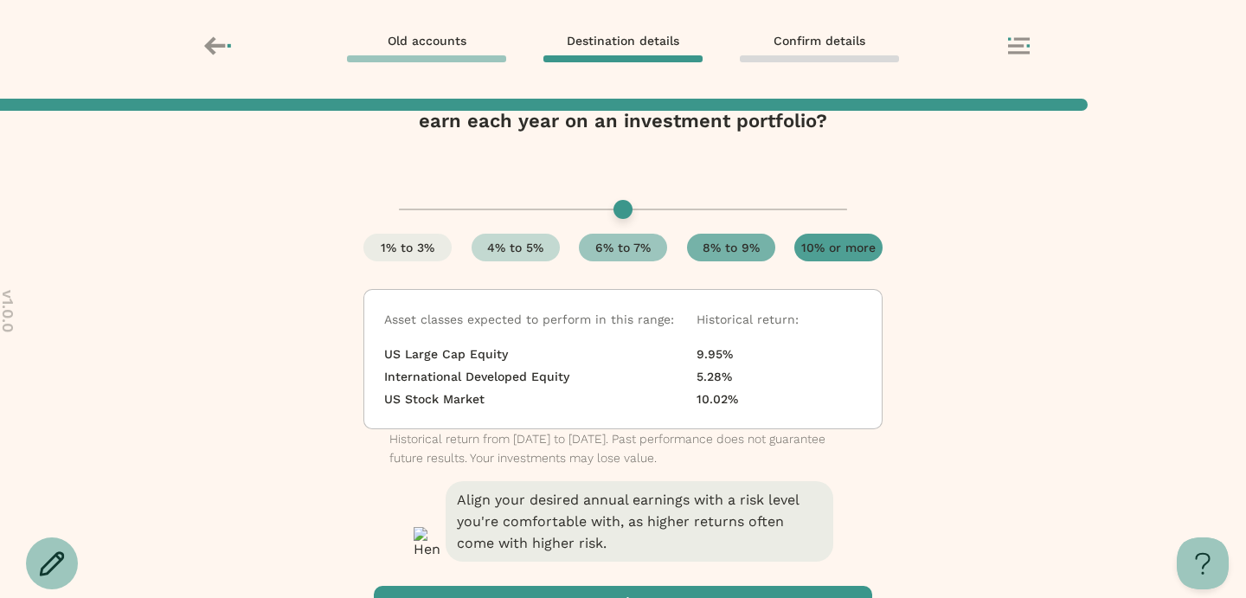
scroll to position [153, 0]
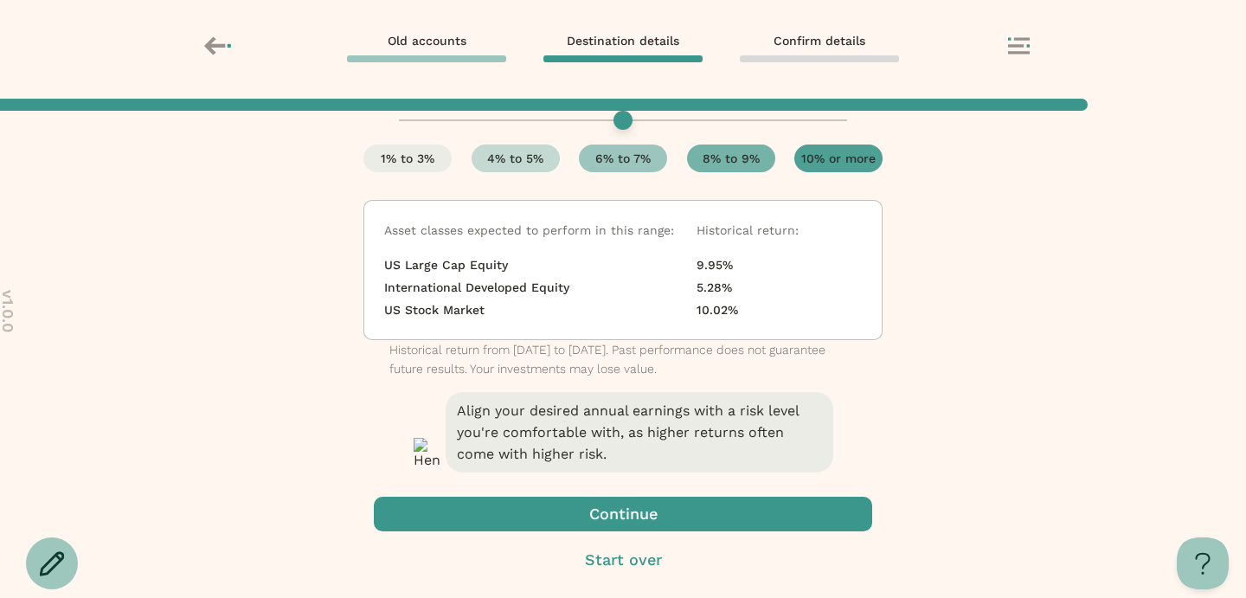
click at [635, 514] on span "button" at bounding box center [623, 514] width 498 height 35
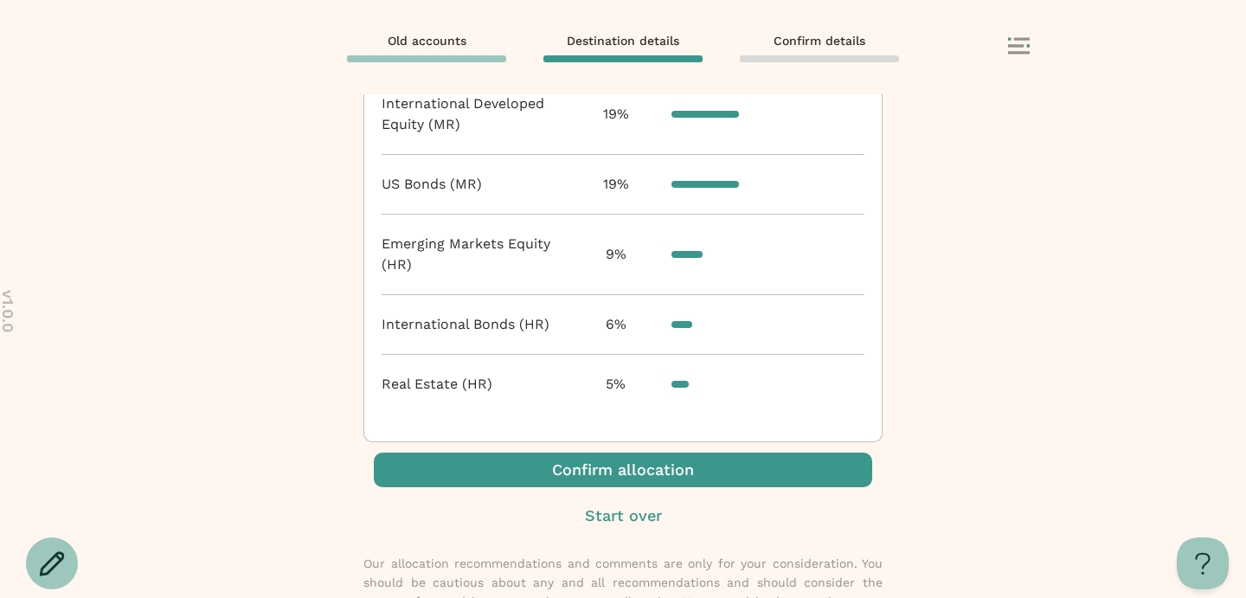
scroll to position [884, 0]
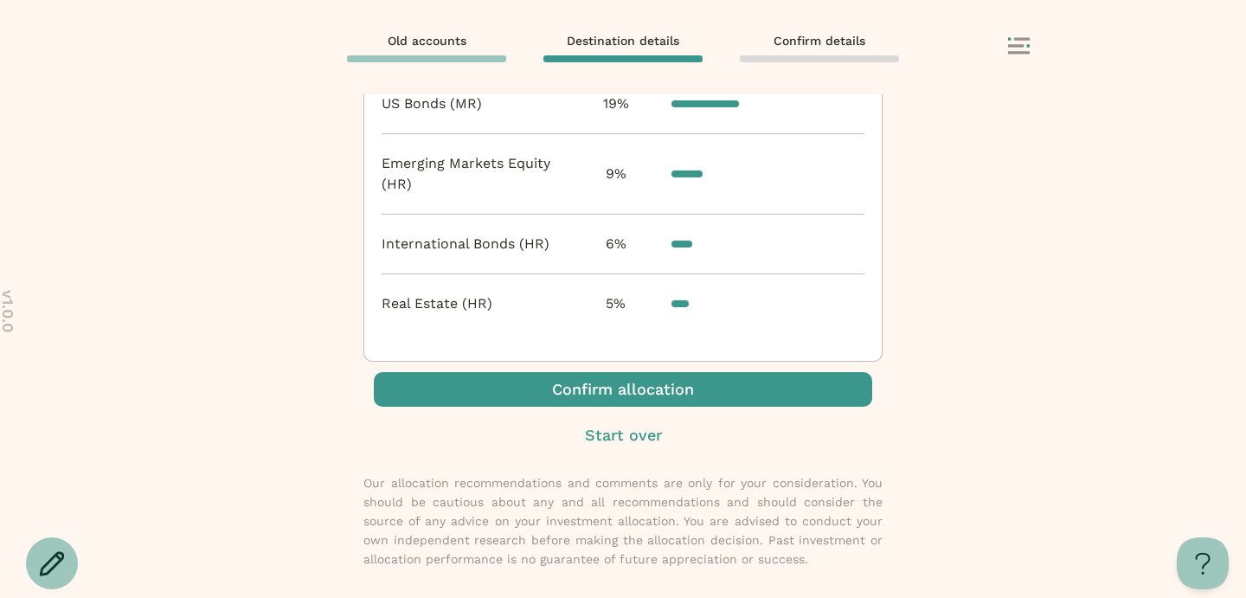
click at [648, 396] on span "button" at bounding box center [623, 389] width 498 height 35
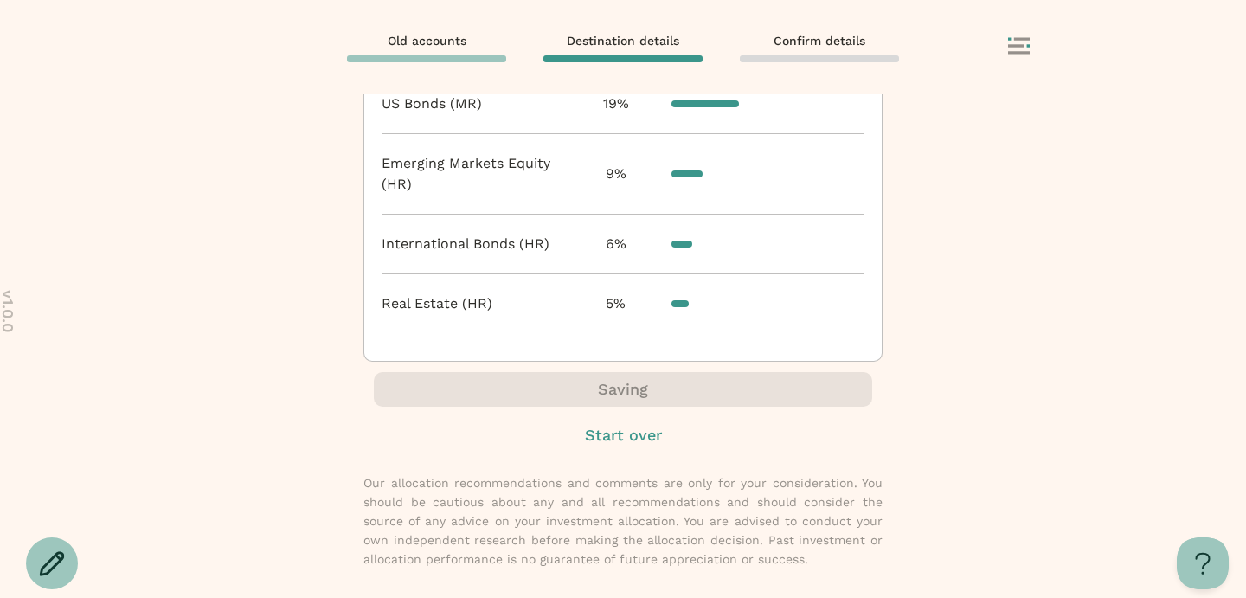
scroll to position [80, 0]
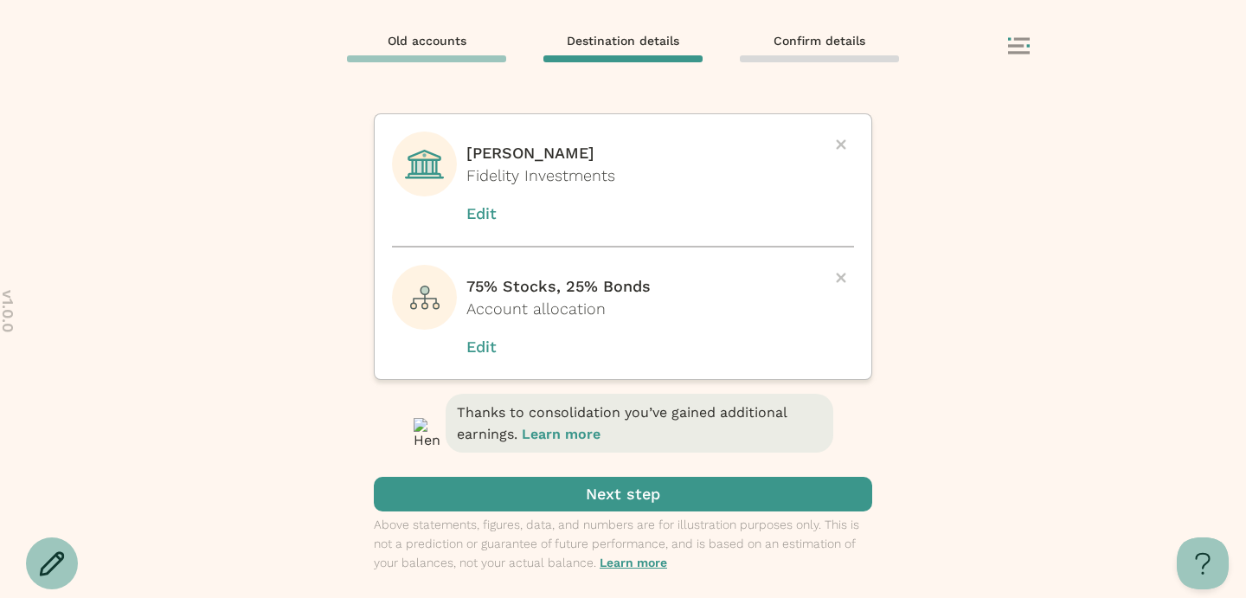
click at [642, 490] on span "submit" at bounding box center [623, 494] width 498 height 35
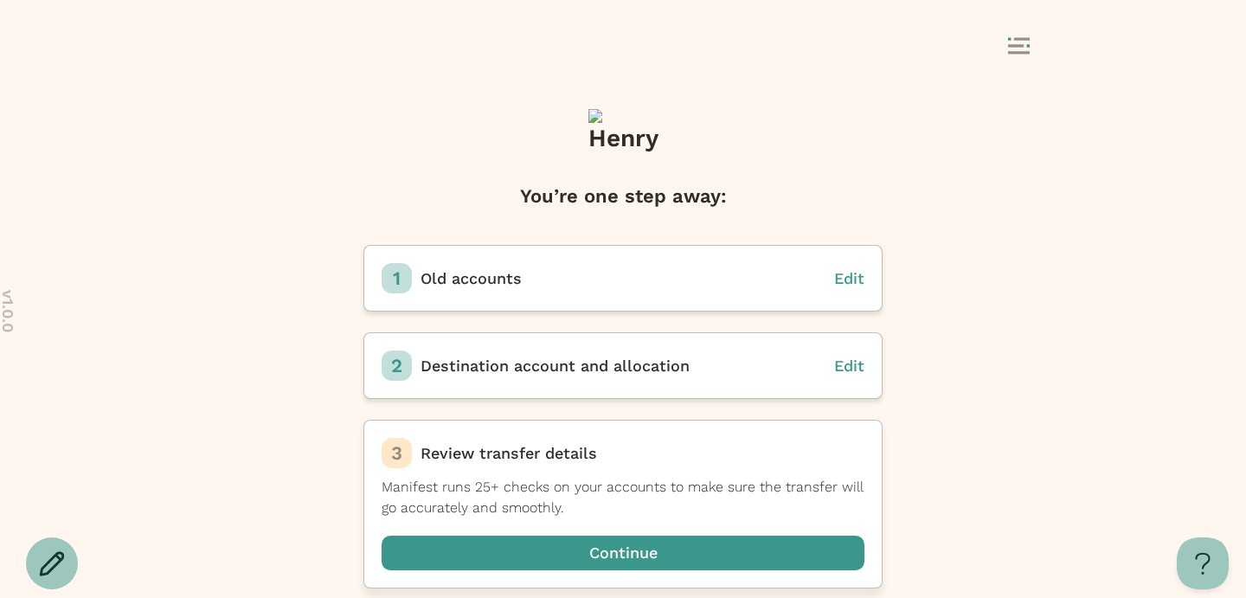
click at [608, 555] on span "button" at bounding box center [622, 552] width 483 height 35
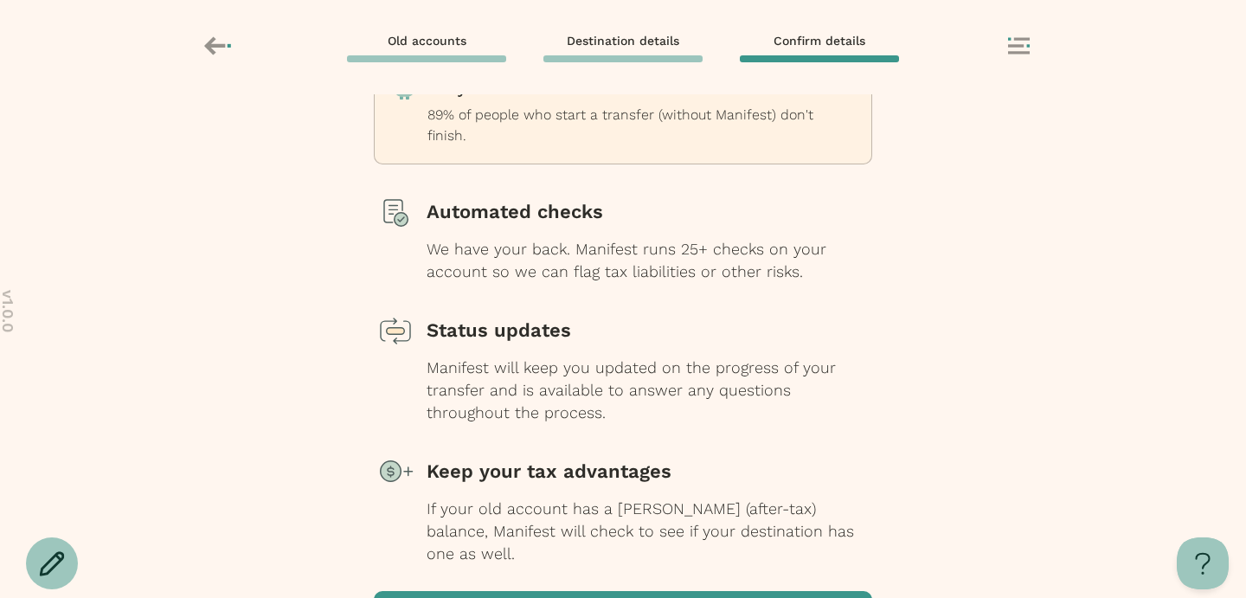
scroll to position [201, 0]
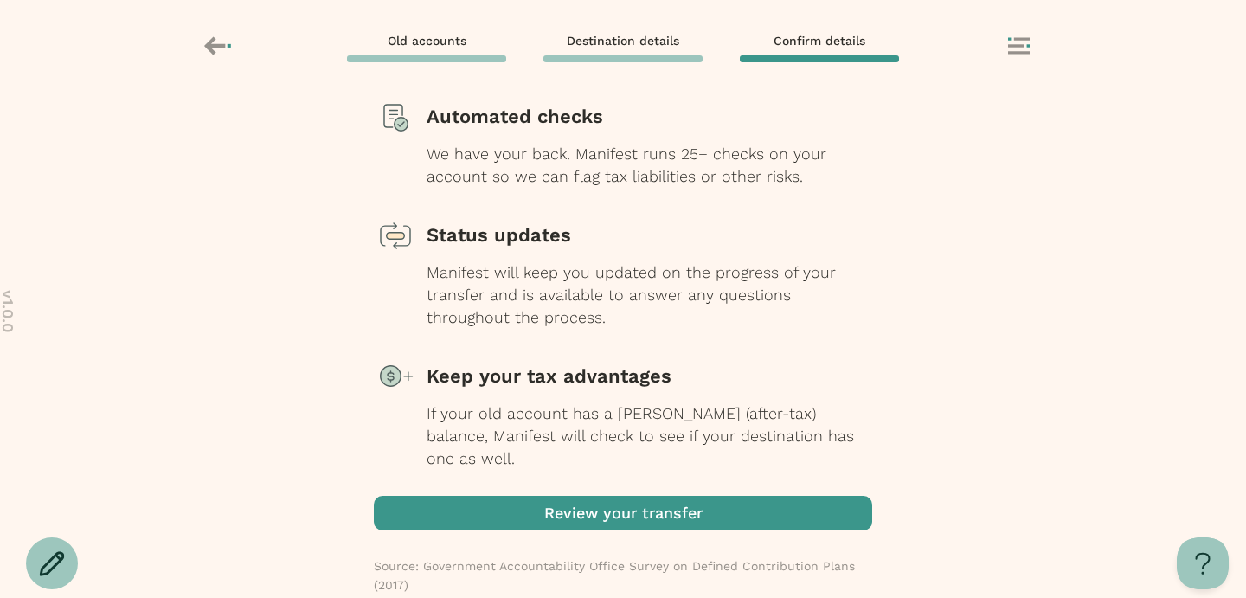
click at [628, 496] on span "button" at bounding box center [623, 513] width 498 height 35
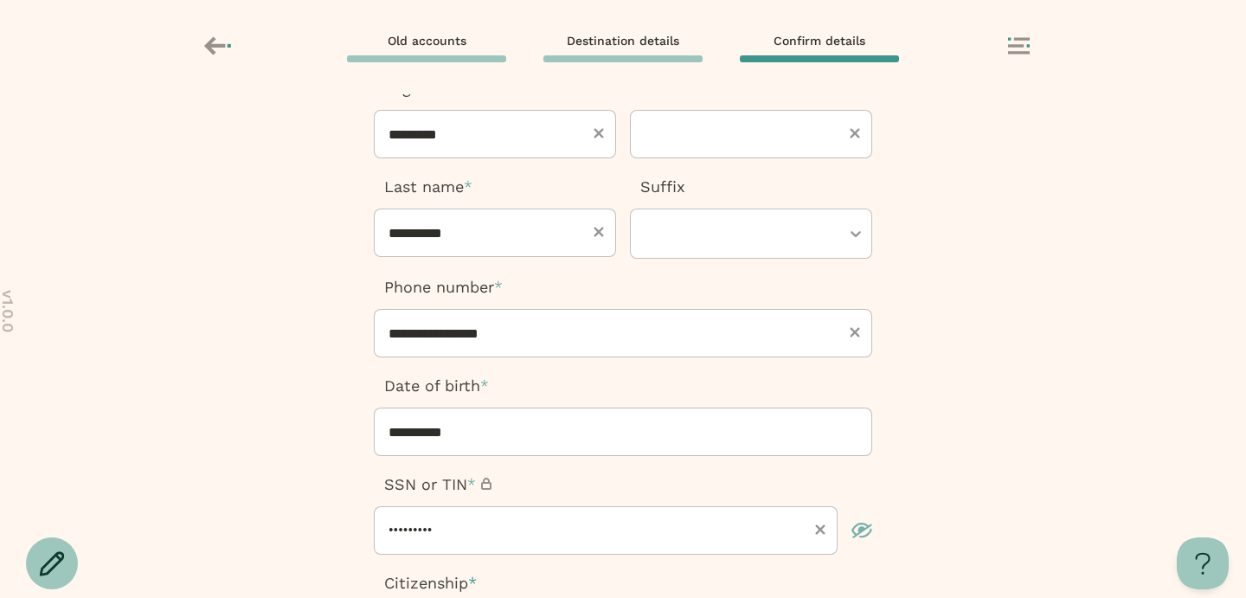
scroll to position [95, 0]
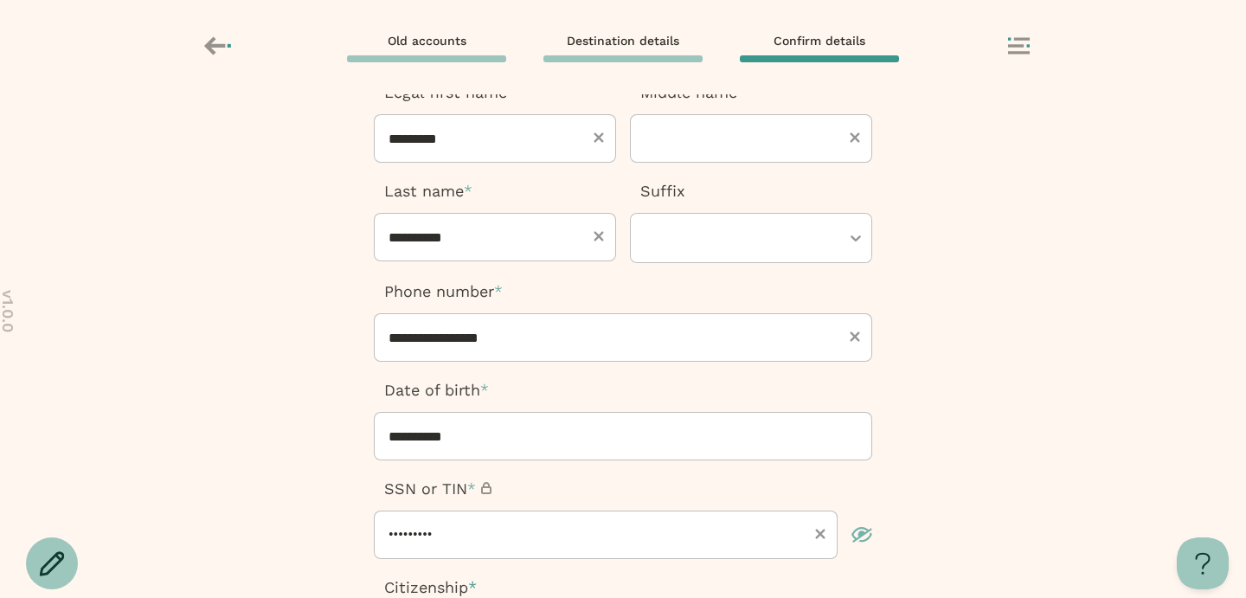
click at [861, 529] on icon "button" at bounding box center [861, 535] width 21 height 16
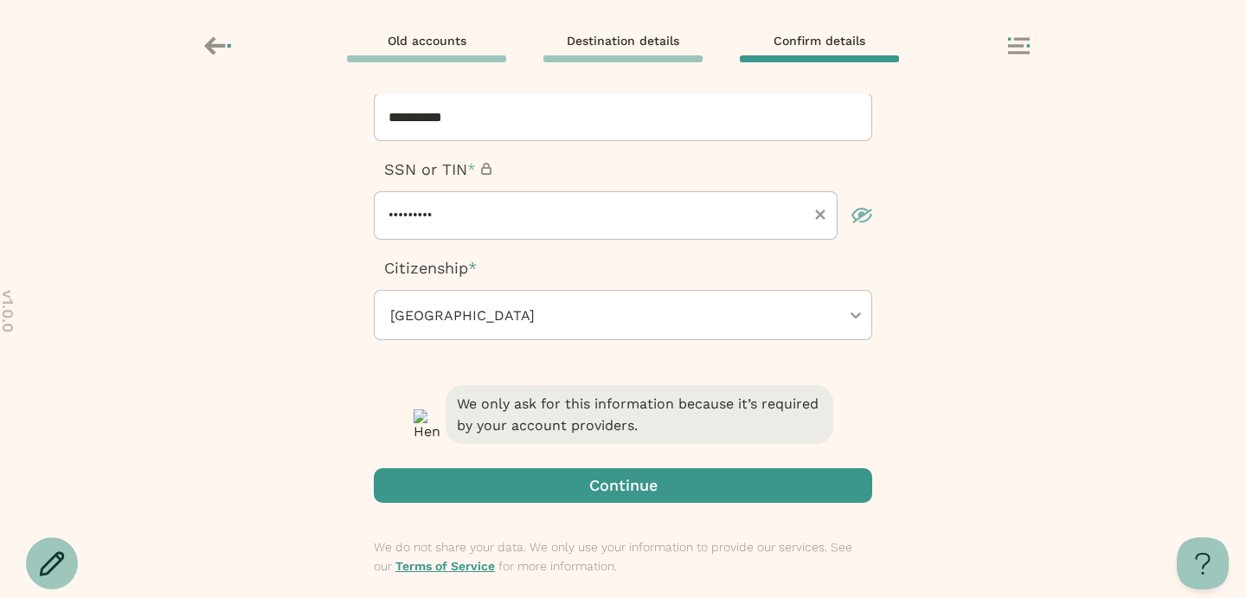
scroll to position [439, 0]
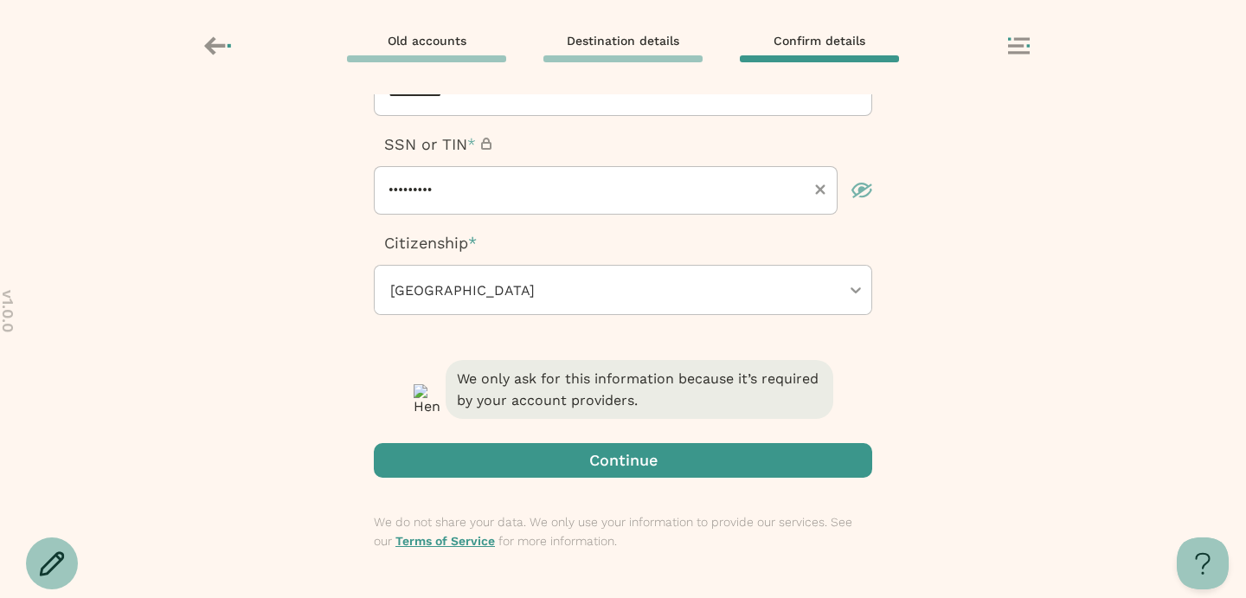
click at [667, 475] on span "button" at bounding box center [623, 460] width 498 height 35
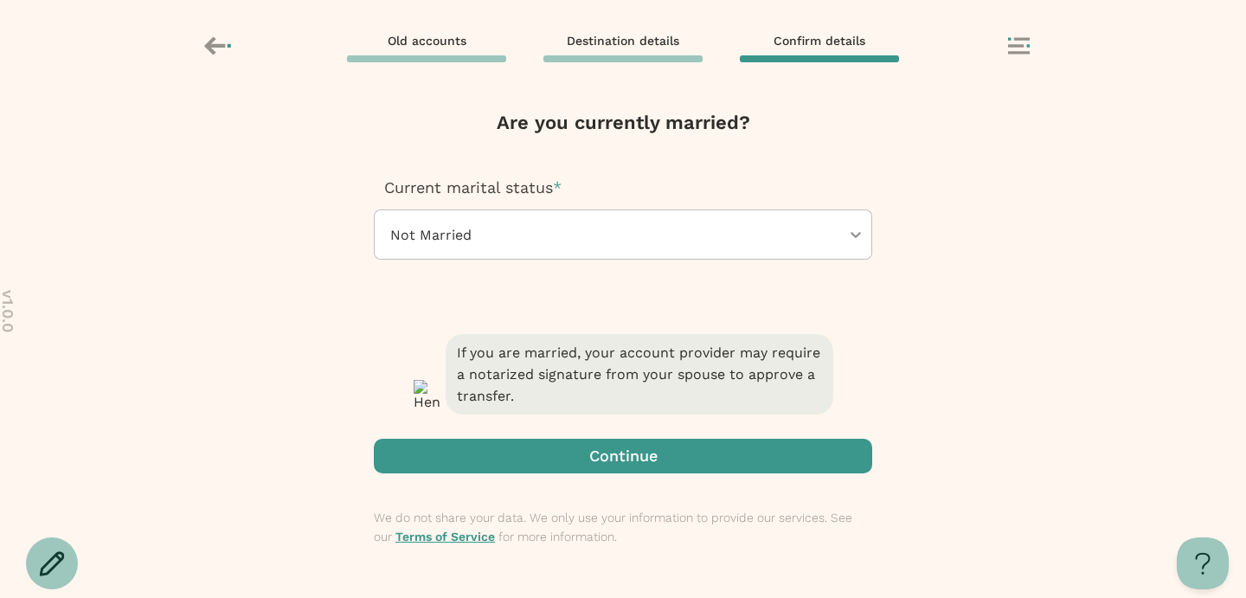
scroll to position [0, 0]
click at [670, 459] on span "button" at bounding box center [623, 456] width 498 height 35
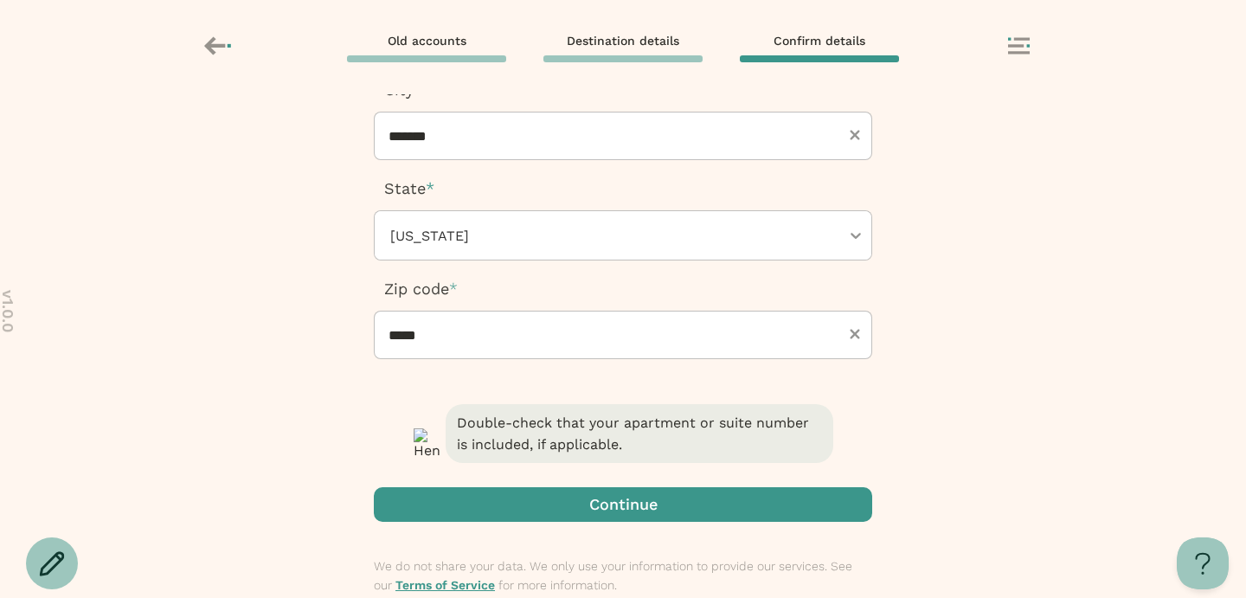
scroll to position [324, 0]
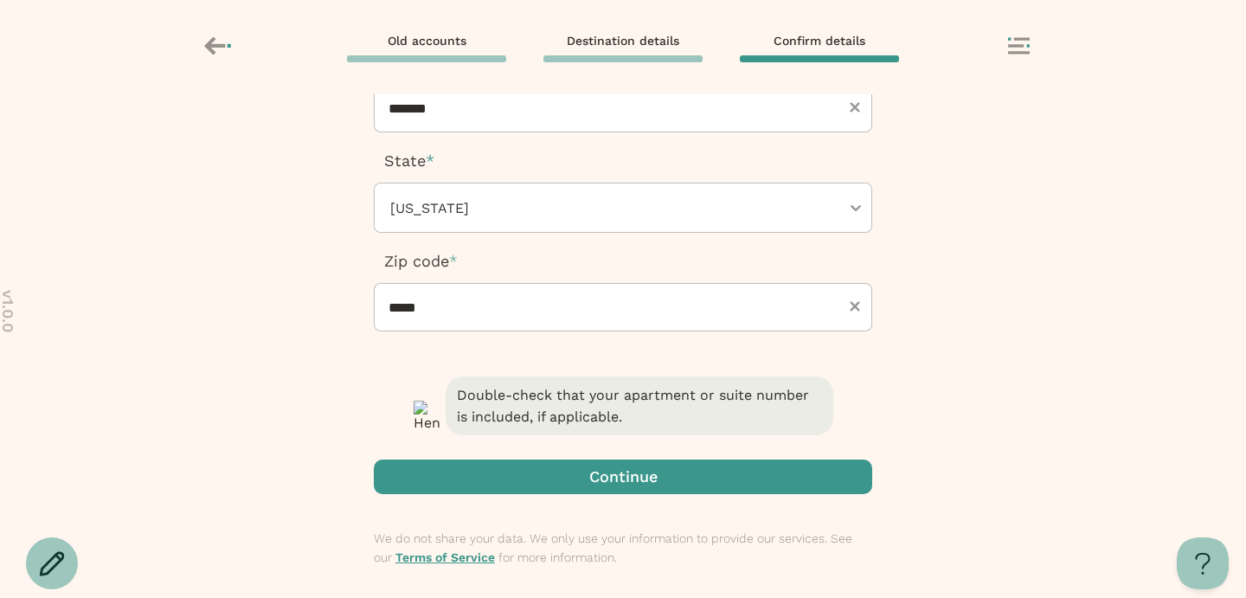
click at [665, 479] on span "button" at bounding box center [623, 476] width 498 height 35
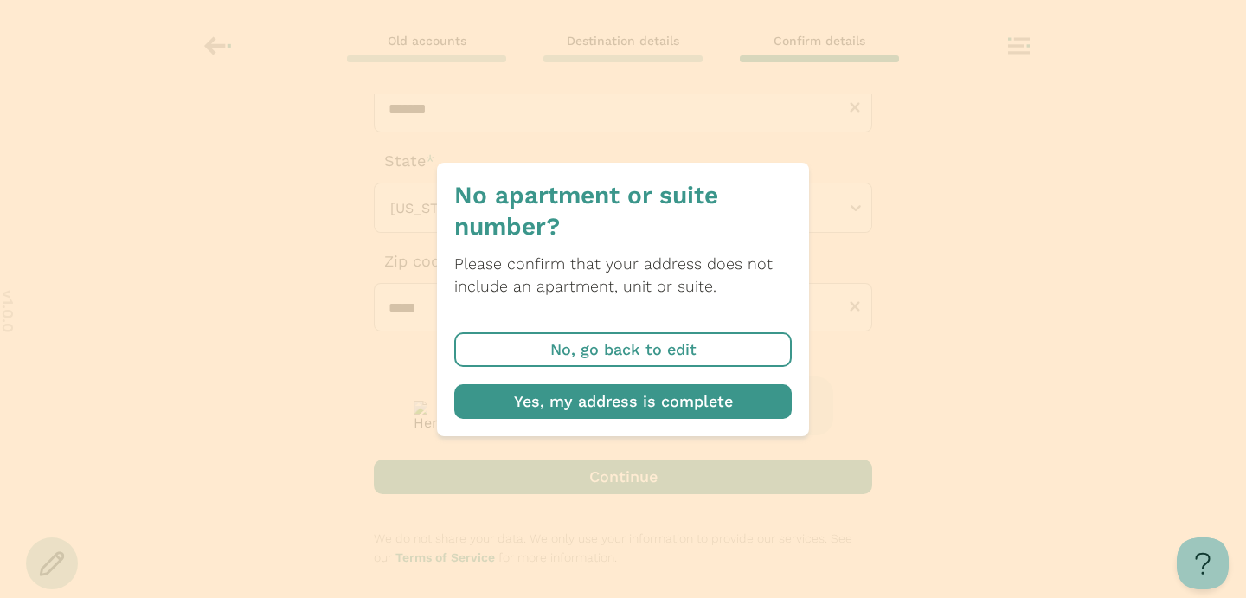
click at [659, 409] on span "button" at bounding box center [622, 401] width 337 height 35
